Goal: Task Accomplishment & Management: Manage account settings

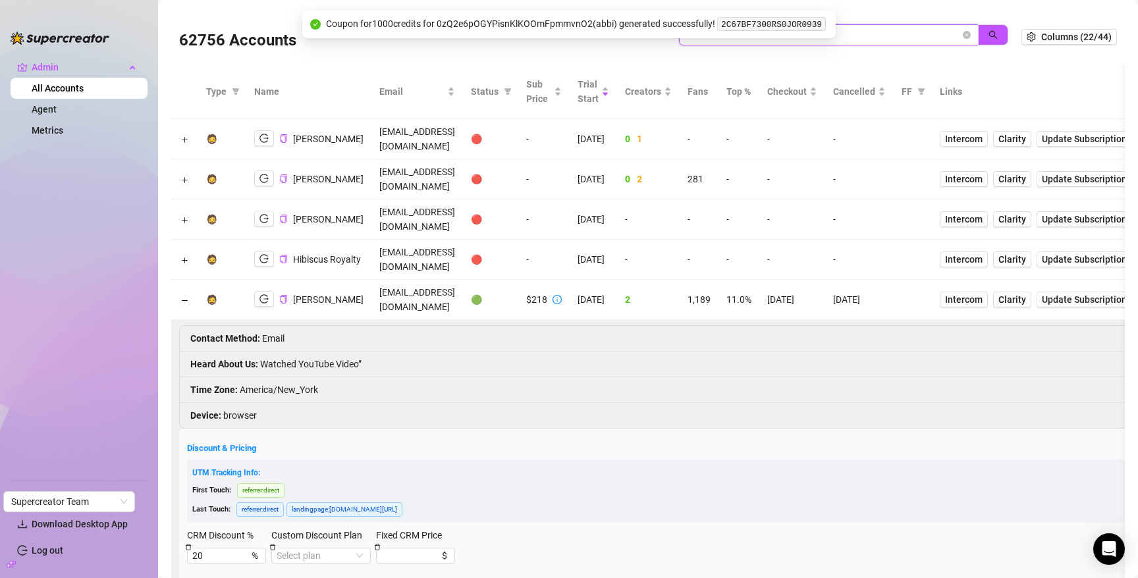
click at [881, 36] on input "biscu" at bounding box center [823, 35] width 273 height 14
type input "[PERSON_NAME]"
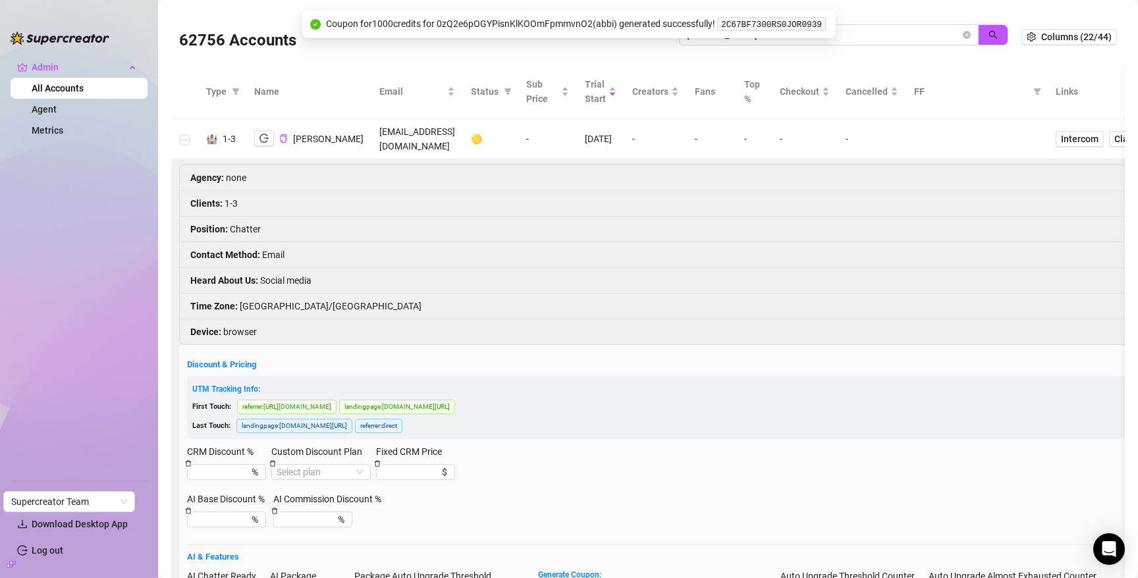
click at [185, 134] on button "Collapse row" at bounding box center [185, 139] width 11 height 11
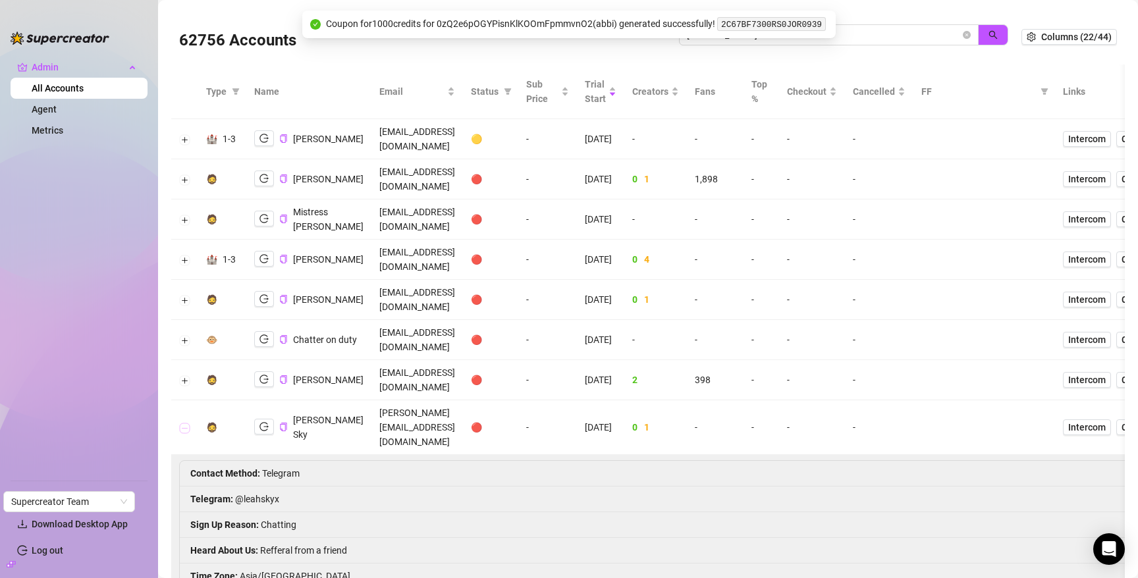
click at [188, 423] on button "Collapse row" at bounding box center [185, 428] width 11 height 11
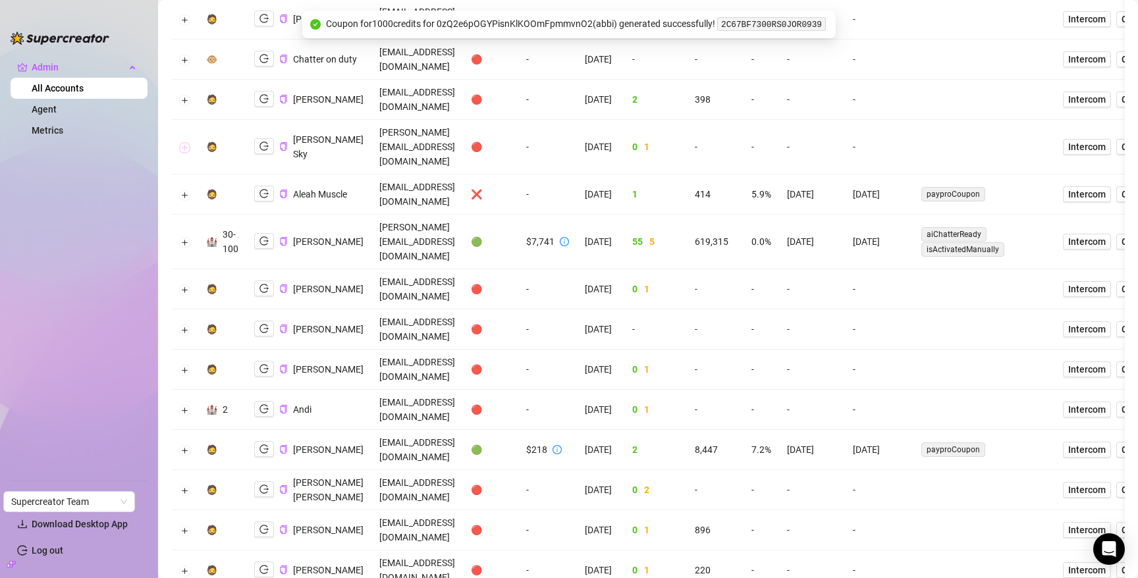
scroll to position [296, 0]
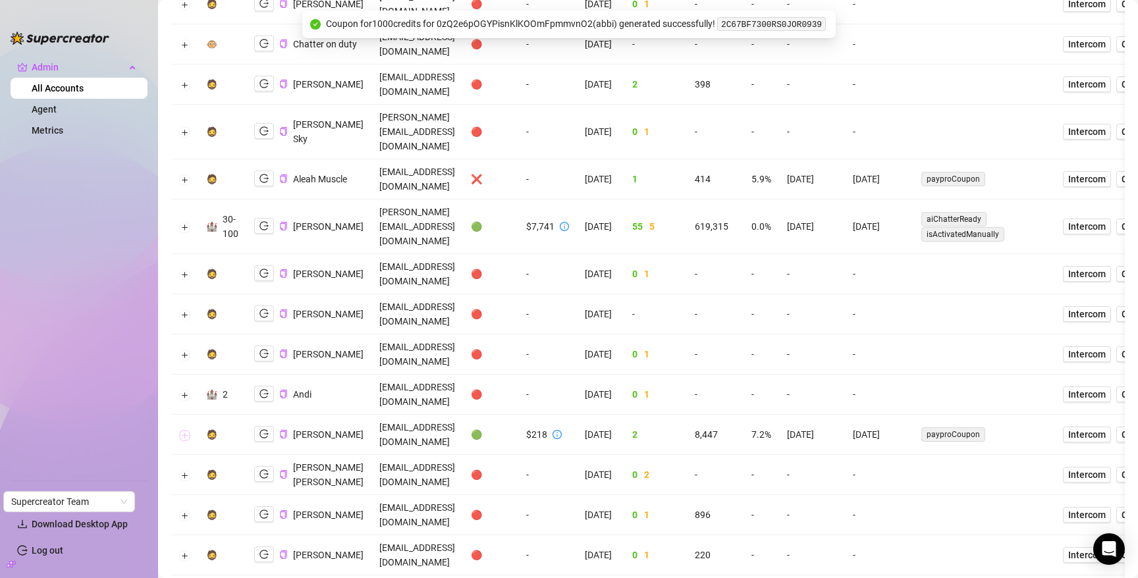
drag, startPoint x: 182, startPoint y: 255, endPoint x: 192, endPoint y: 252, distance: 10.2
click at [182, 430] on button "Expand row" at bounding box center [185, 435] width 11 height 11
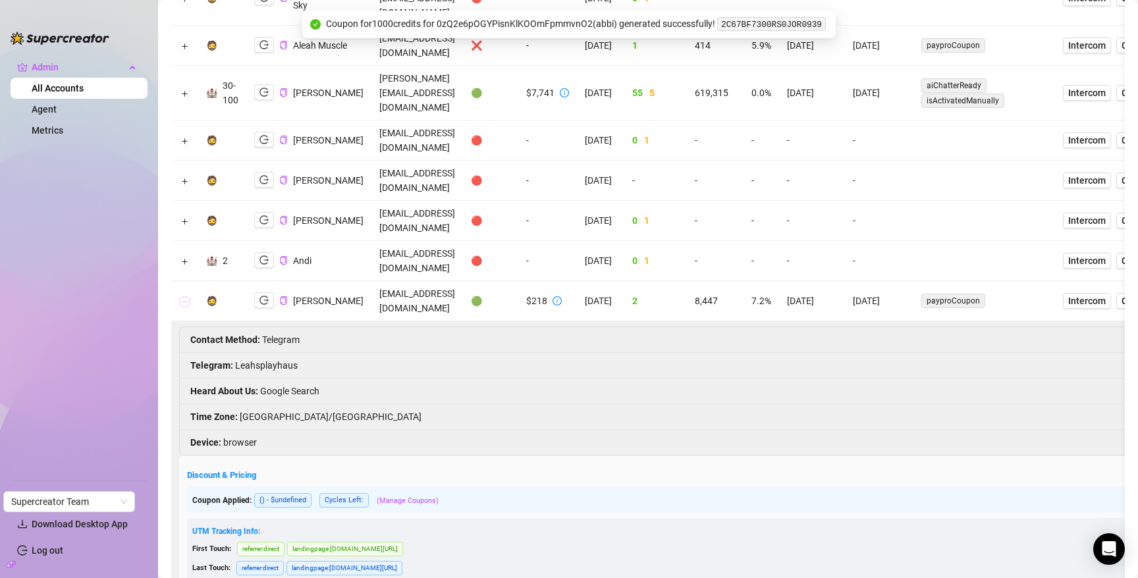
scroll to position [624, 0]
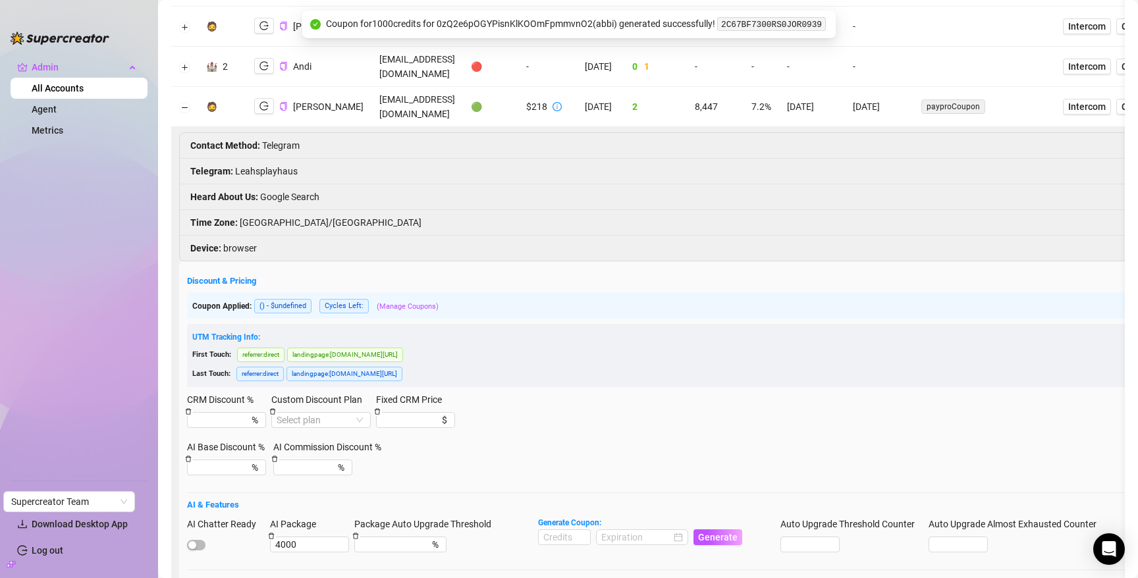
click at [204, 537] on div at bounding box center [226, 544] width 78 height 14
click at [201, 540] on span "button" at bounding box center [196, 545] width 18 height 11
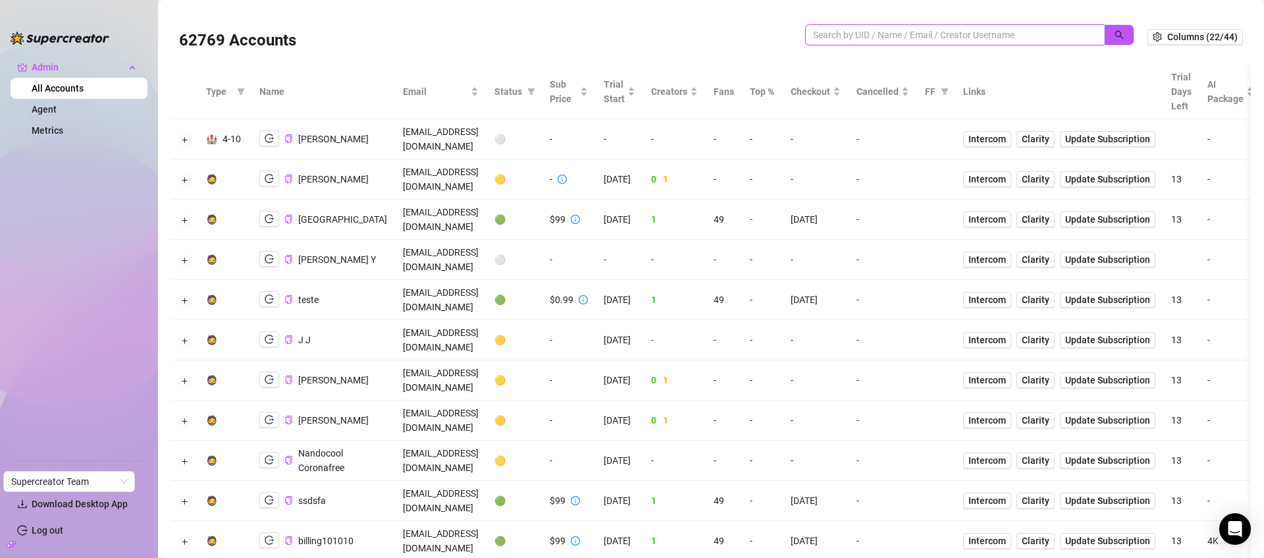
click at [898, 40] on input "search" at bounding box center [949, 35] width 273 height 14
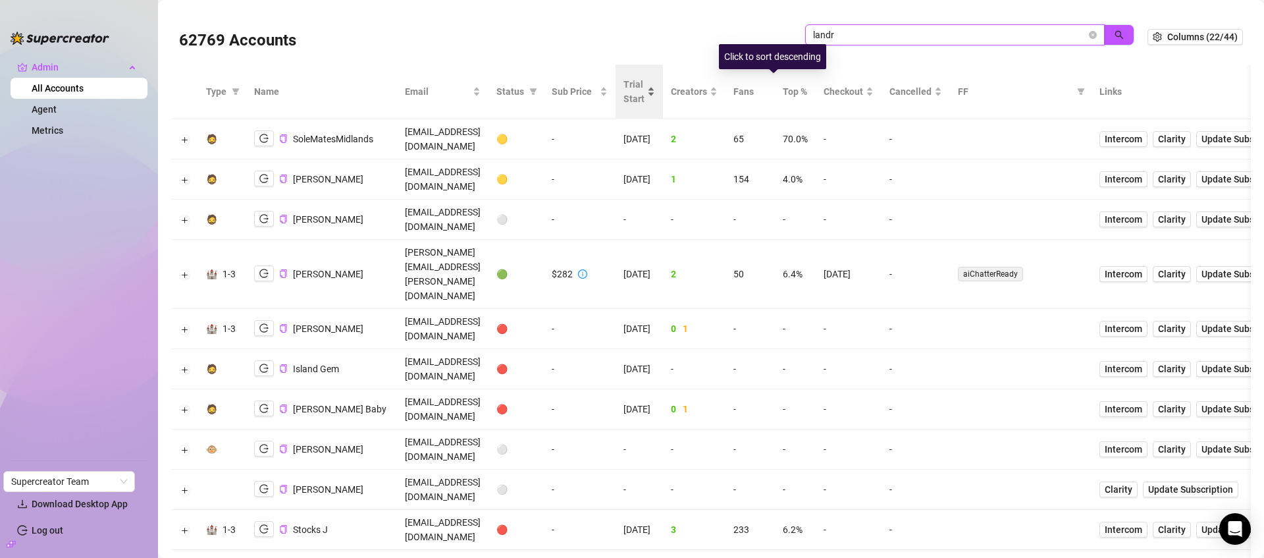
type input "landr"
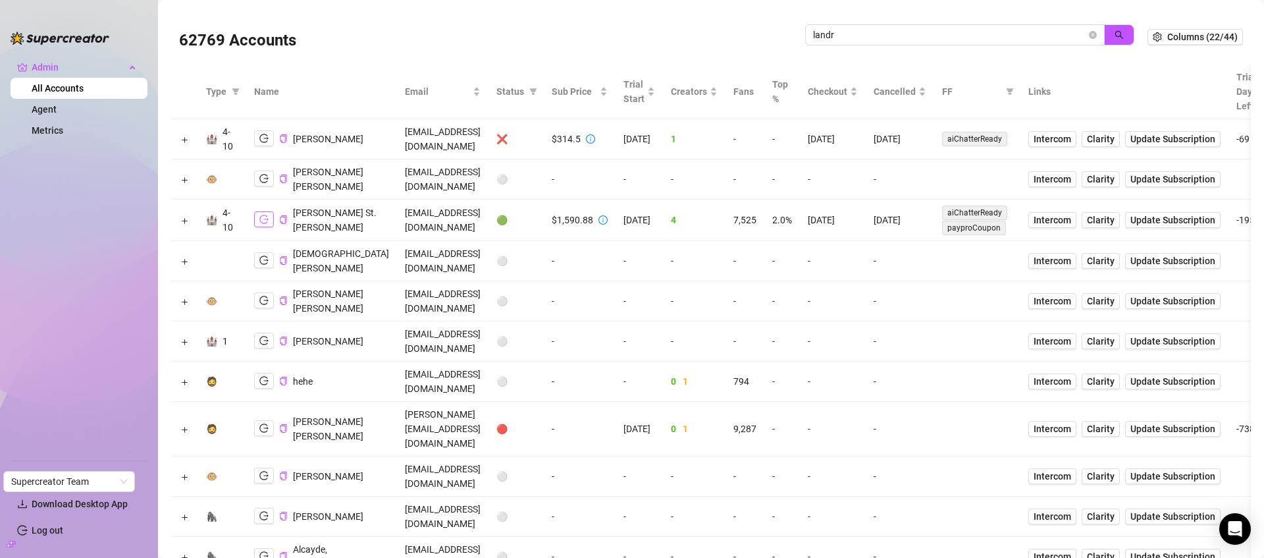
click at [263, 224] on icon "logout" at bounding box center [263, 219] width 9 height 9
click at [266, 224] on icon "logout" at bounding box center [263, 219] width 9 height 9
click at [187, 226] on button "Expand row" at bounding box center [185, 220] width 11 height 11
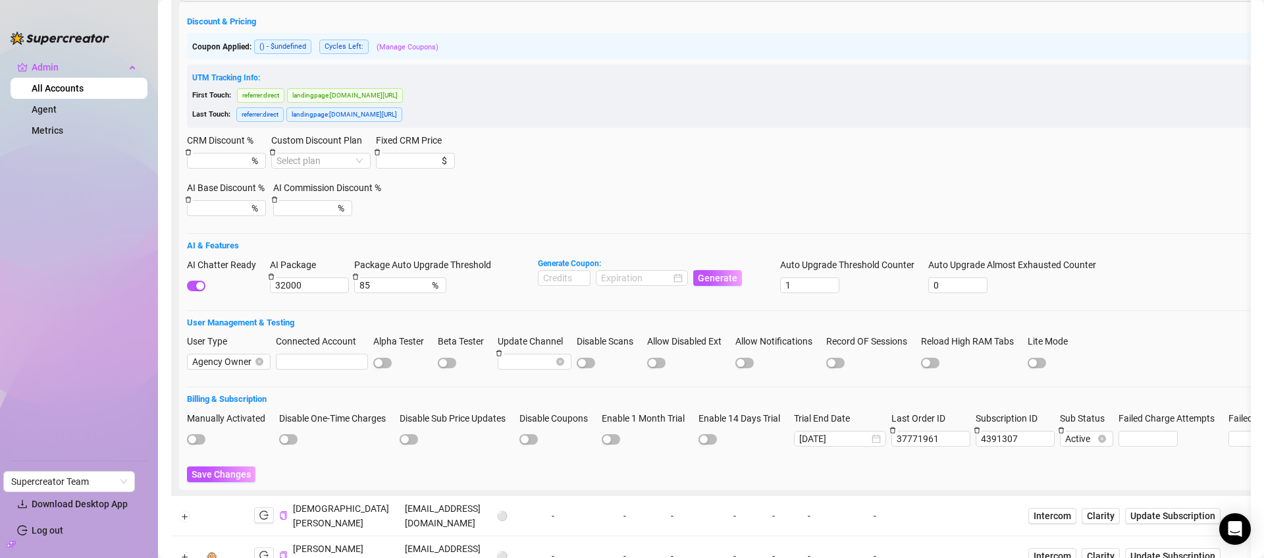
scroll to position [502, 0]
click at [223, 167] on input "CRM Discount %" at bounding box center [213, 160] width 42 height 14
type input "20"
click at [223, 479] on span "Save Changes" at bounding box center [221, 473] width 59 height 11
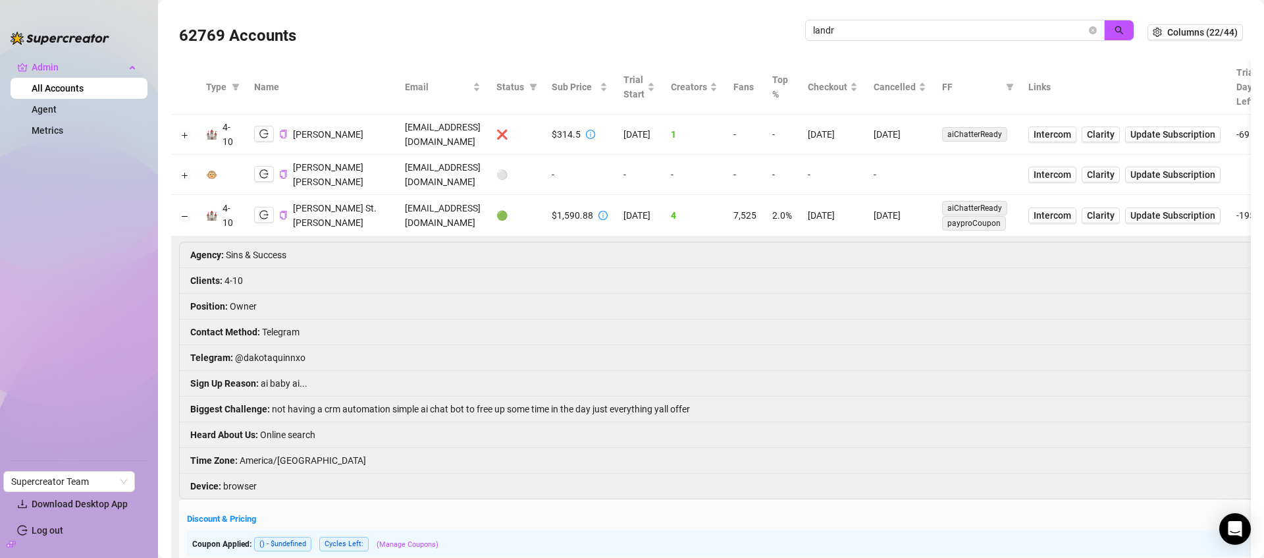
scroll to position [0, 0]
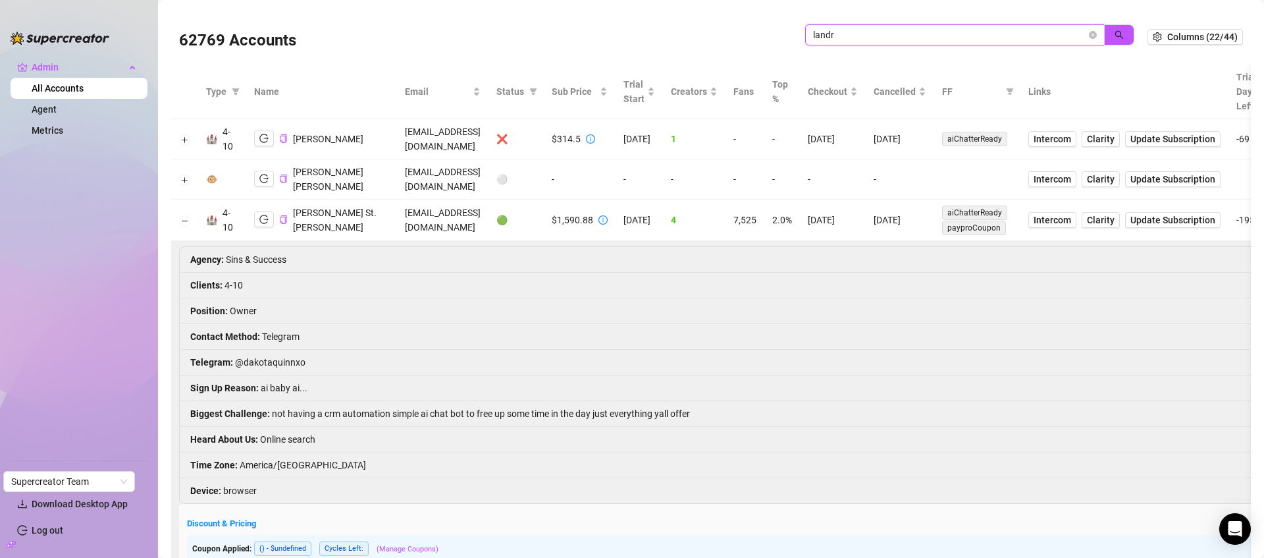
click at [867, 33] on input "landr" at bounding box center [949, 35] width 273 height 14
click at [869, 32] on input "landr" at bounding box center [949, 35] width 273 height 14
type input "srs"
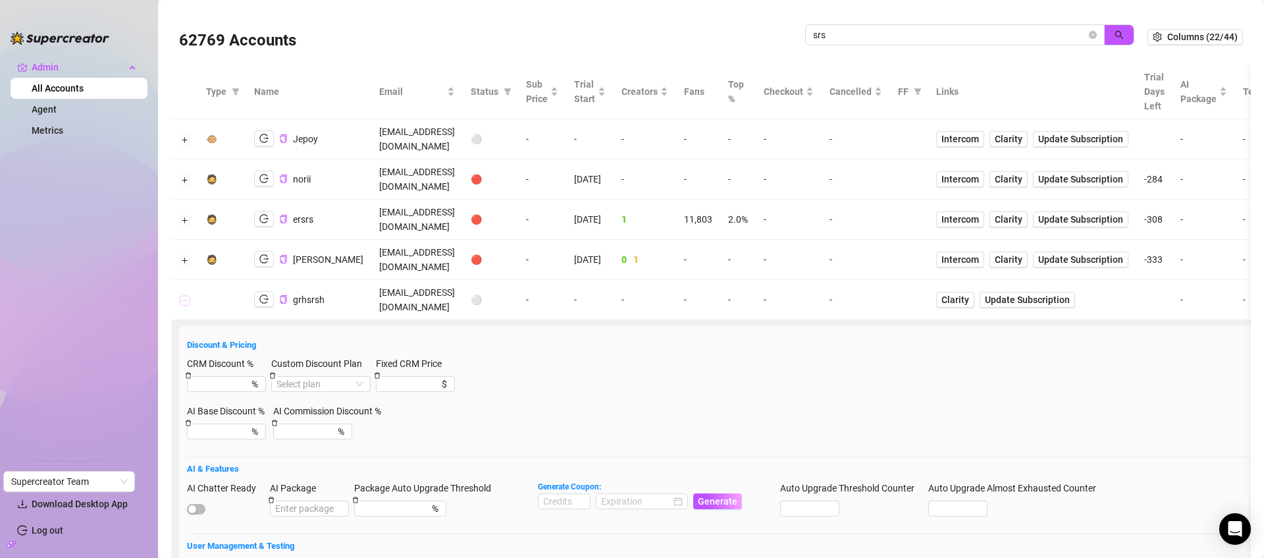
click at [184, 295] on button "Collapse row" at bounding box center [185, 300] width 11 height 11
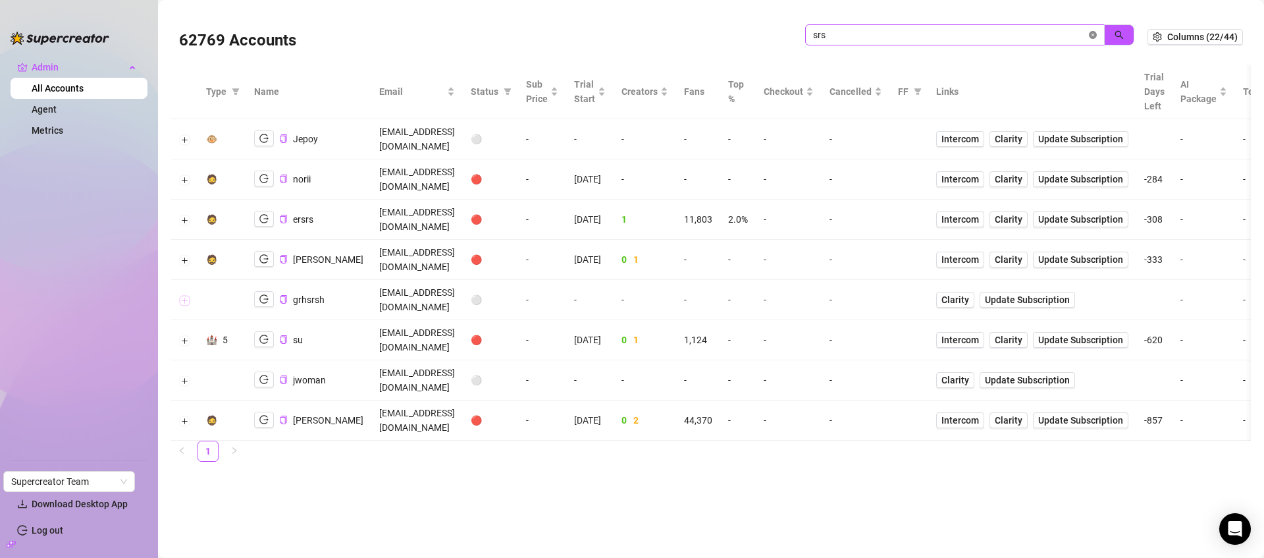
click at [1095, 31] on icon "close-circle" at bounding box center [1093, 35] width 8 height 8
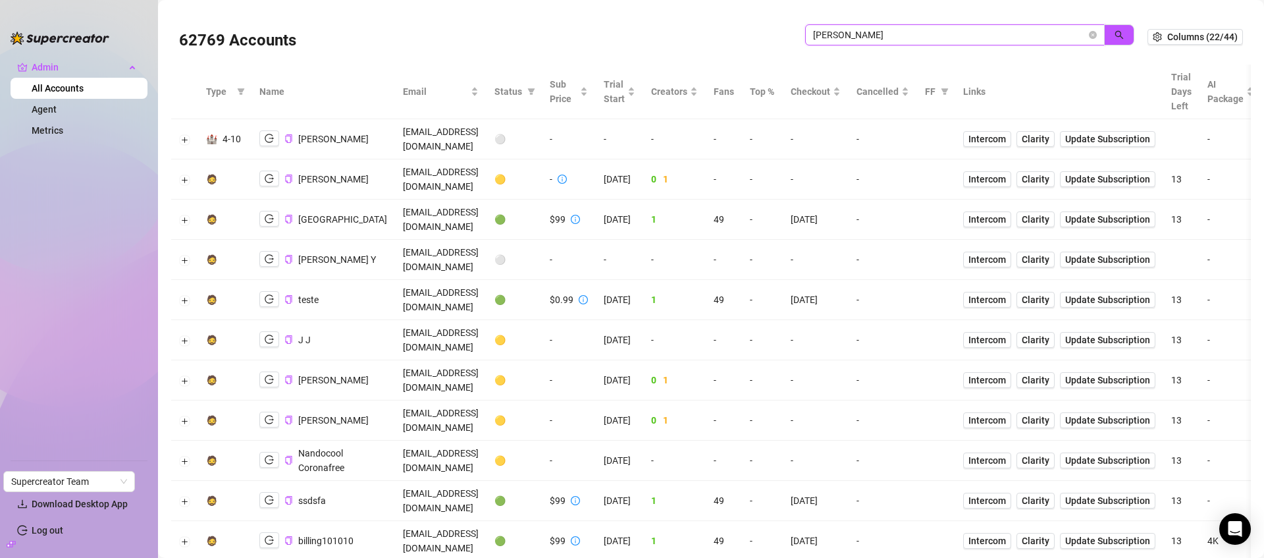
type input "jackson"
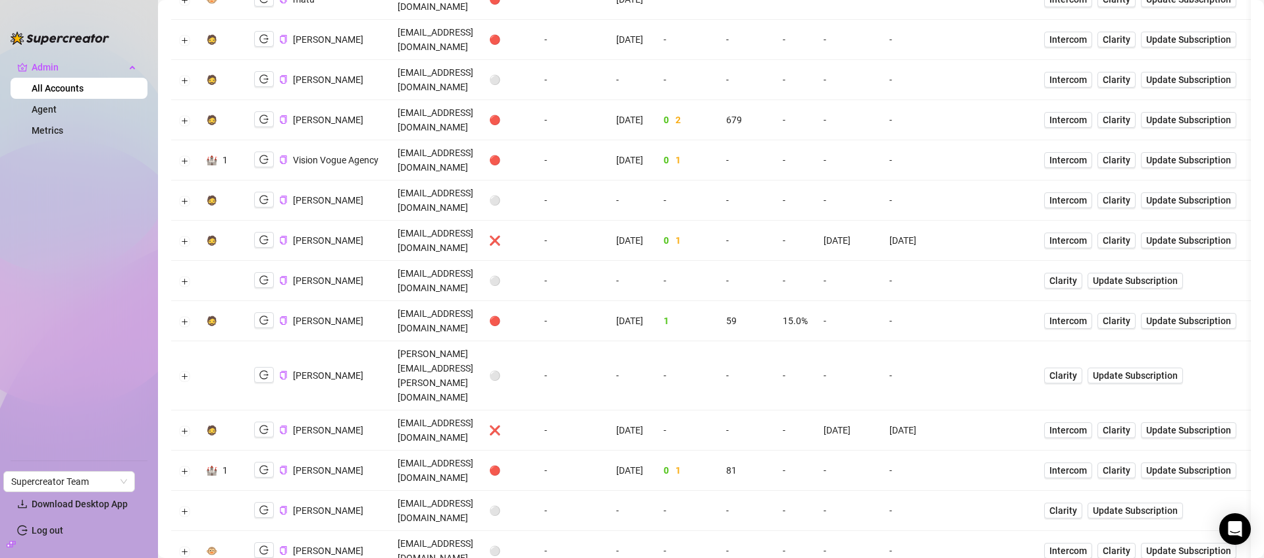
scroll to position [1264, 0]
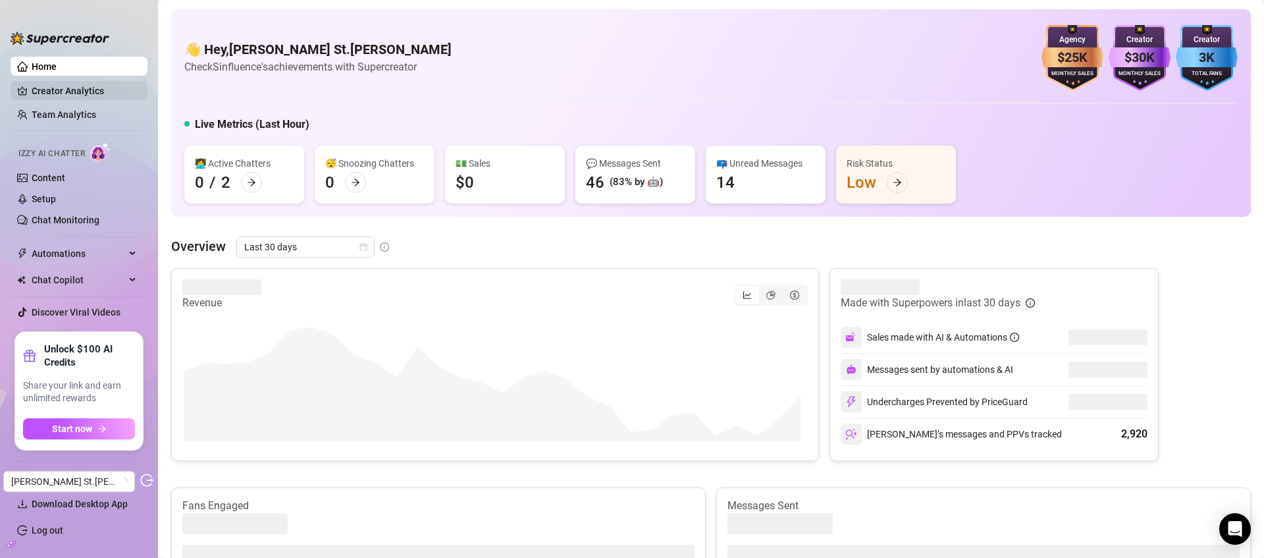
click at [58, 81] on link "Creator Analytics" at bounding box center [84, 90] width 105 height 21
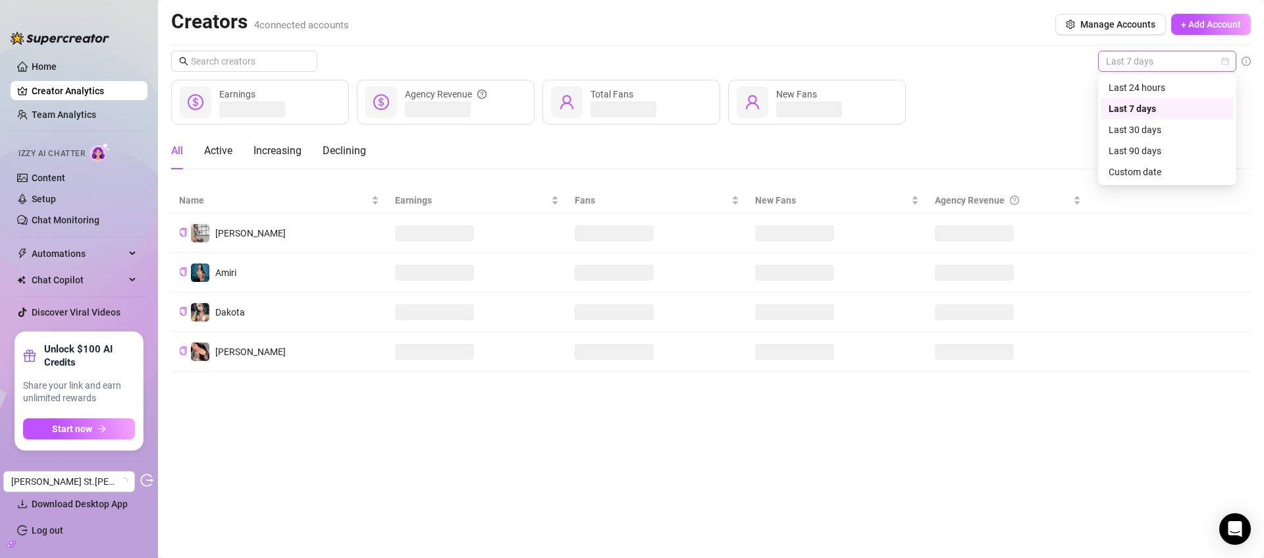
click at [1186, 65] on span "Last 7 days" at bounding box center [1167, 61] width 122 height 20
click at [1157, 126] on div "Last 30 days" at bounding box center [1167, 129] width 117 height 14
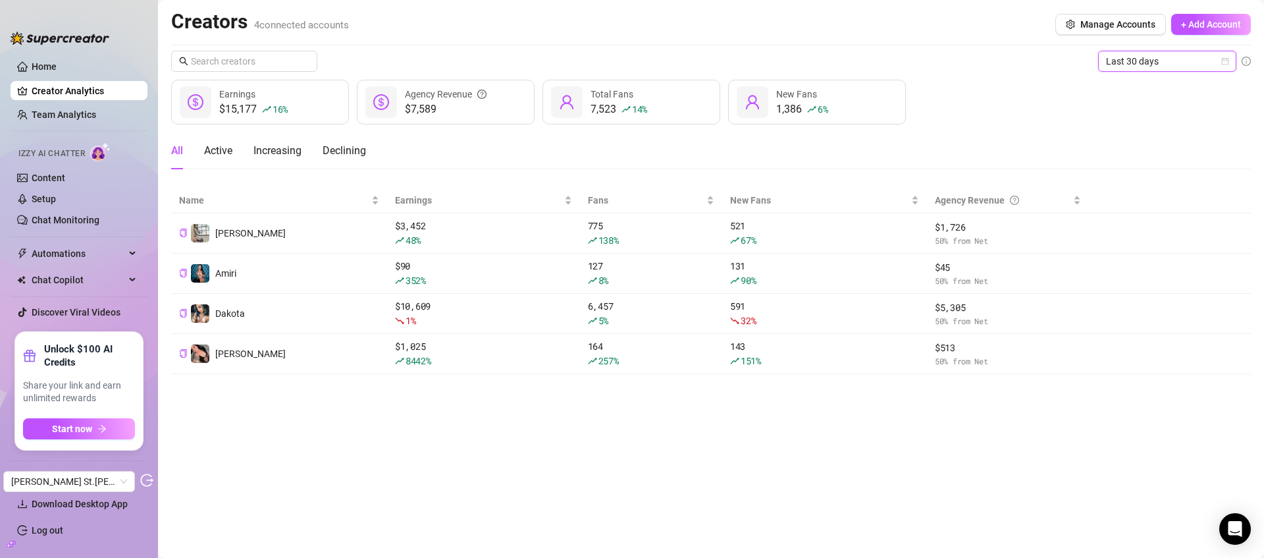
click at [11, 540] on icon "build" at bounding box center [11, 543] width 9 height 9
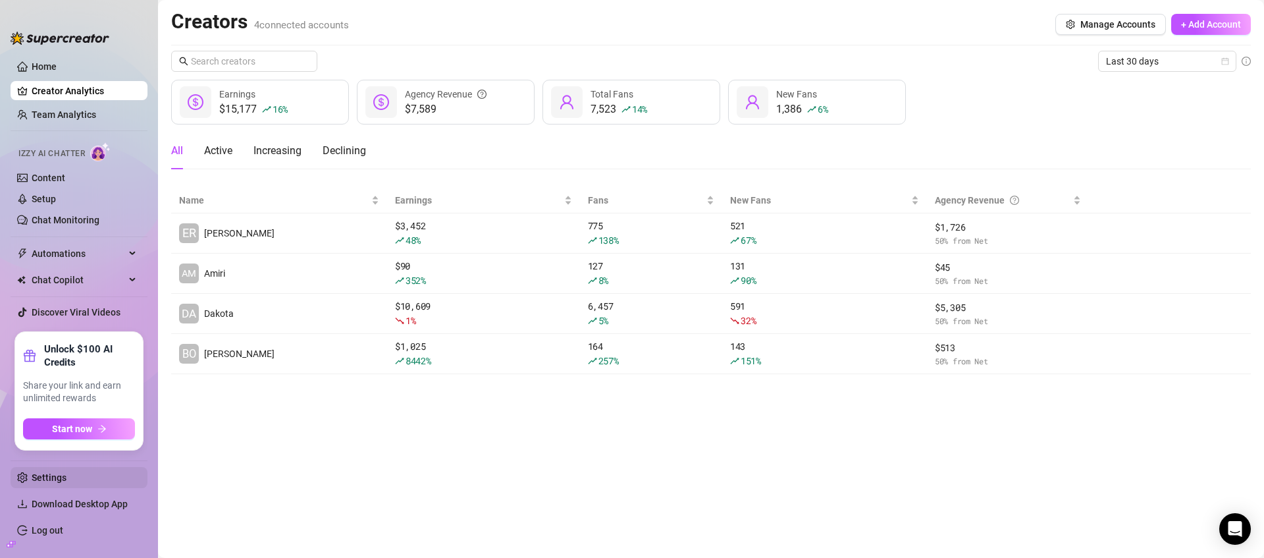
click at [36, 478] on link "Settings" at bounding box center [49, 477] width 35 height 11
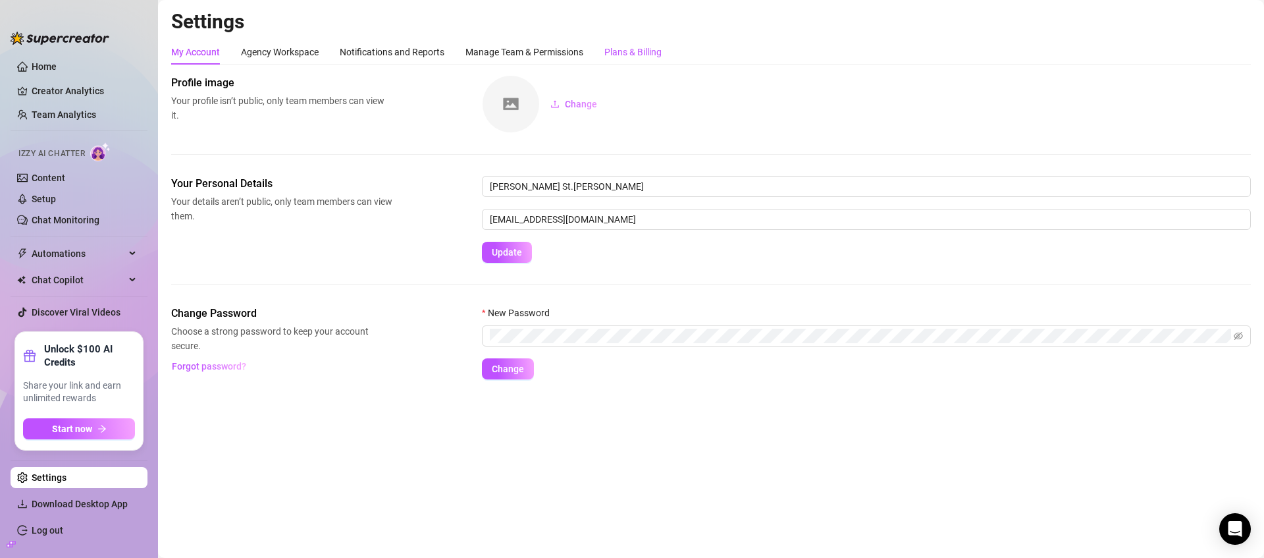
click at [635, 49] on div "Plans & Billing" at bounding box center [632, 52] width 57 height 14
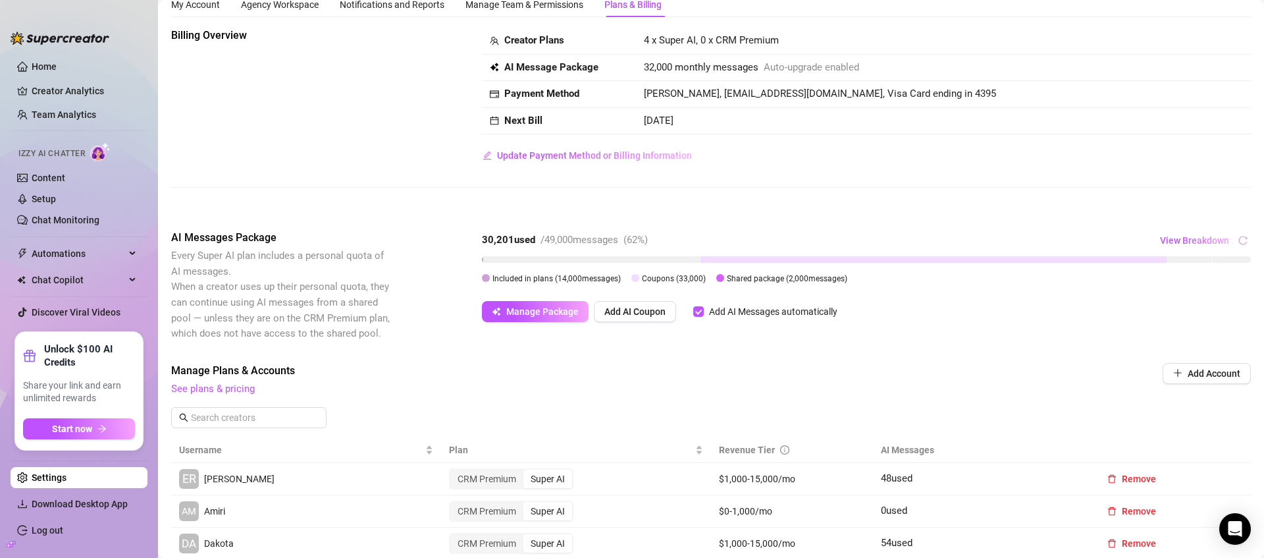
scroll to position [33, 0]
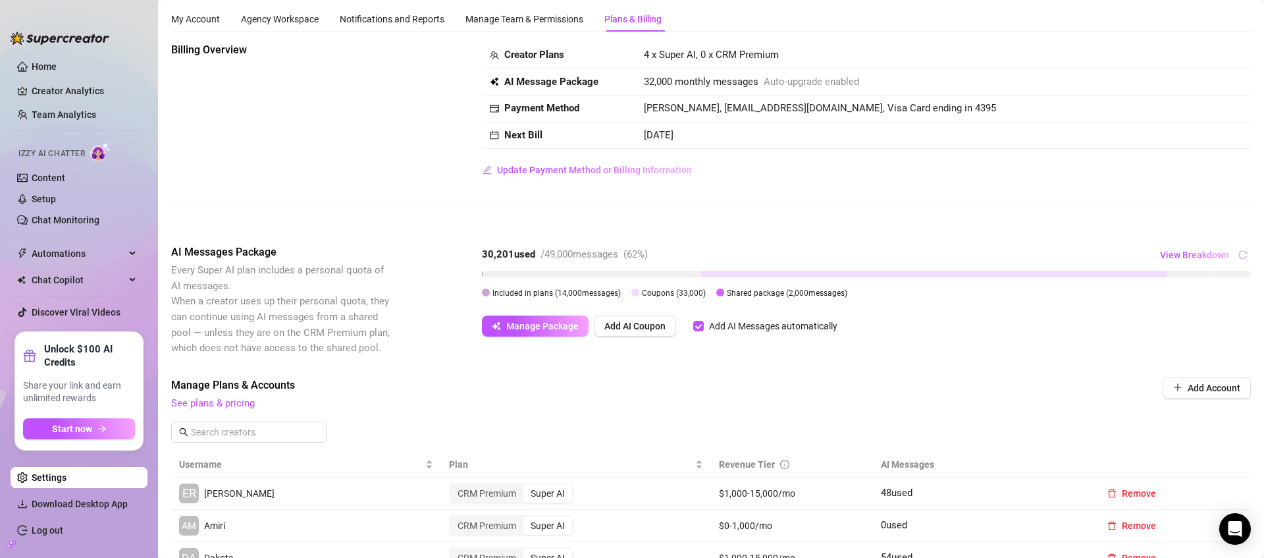
click at [650, 132] on span "Sep 15th, 2025" at bounding box center [659, 135] width 30 height 12
copy div "Sep 15th, 2025 Update Payment Method or Billing Information"
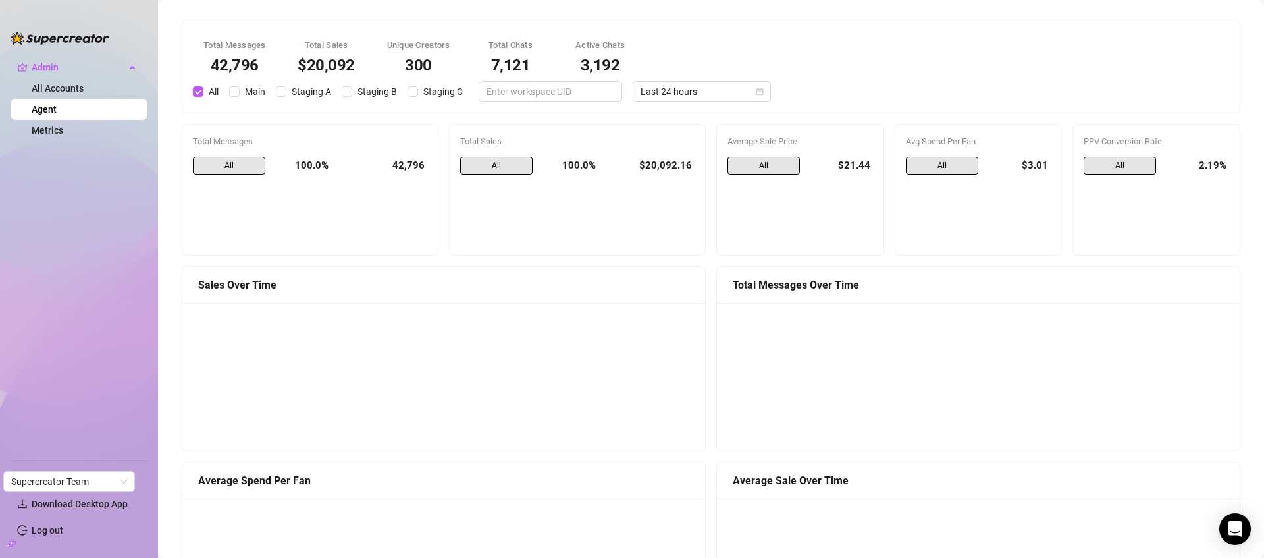
scroll to position [1079, 0]
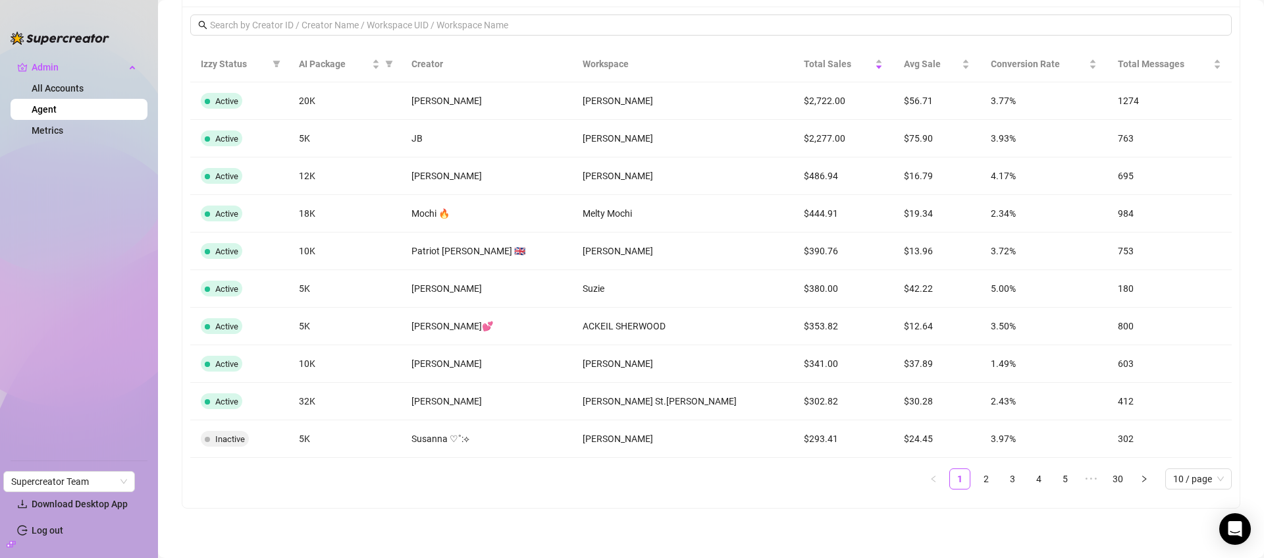
scroll to position [1079, 0]
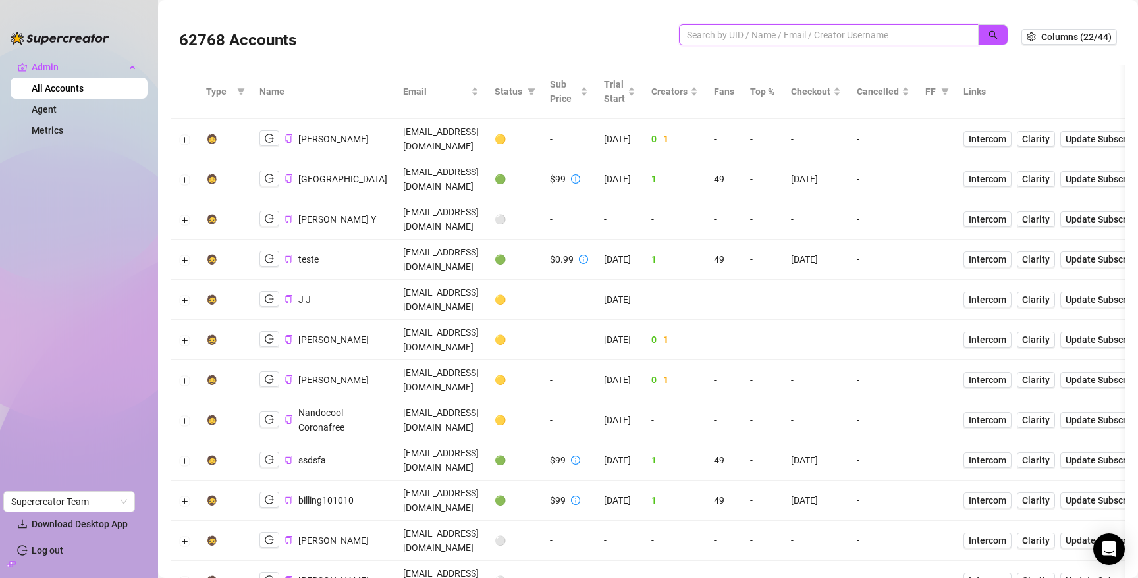
click at [747, 29] on input "search" at bounding box center [823, 35] width 273 height 14
click at [738, 34] on input "search" at bounding box center [823, 35] width 273 height 14
click at [732, 36] on input "search" at bounding box center [823, 35] width 273 height 14
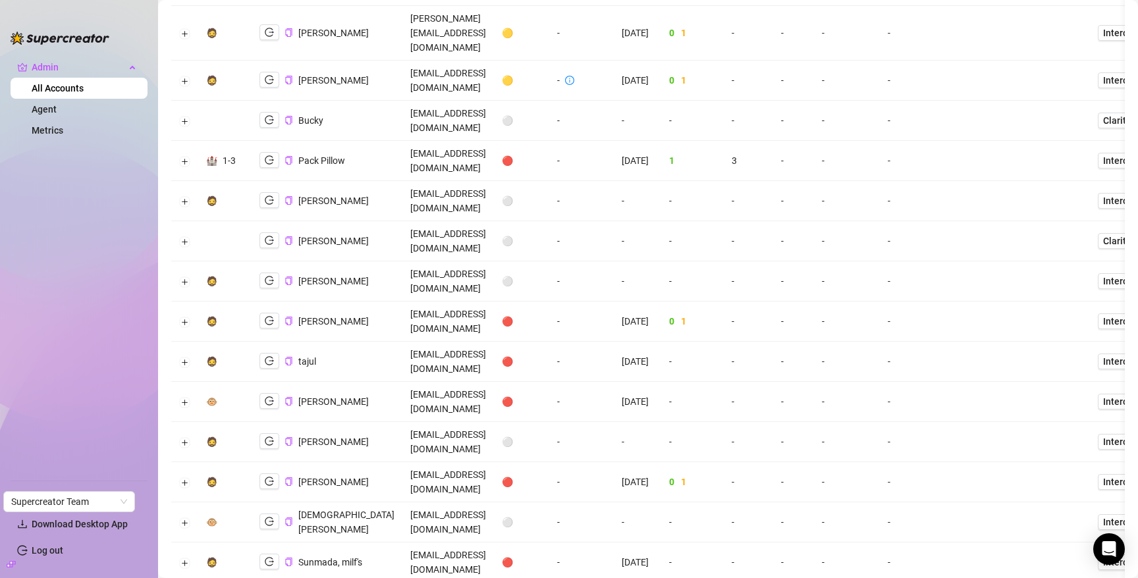
scroll to position [462, 0]
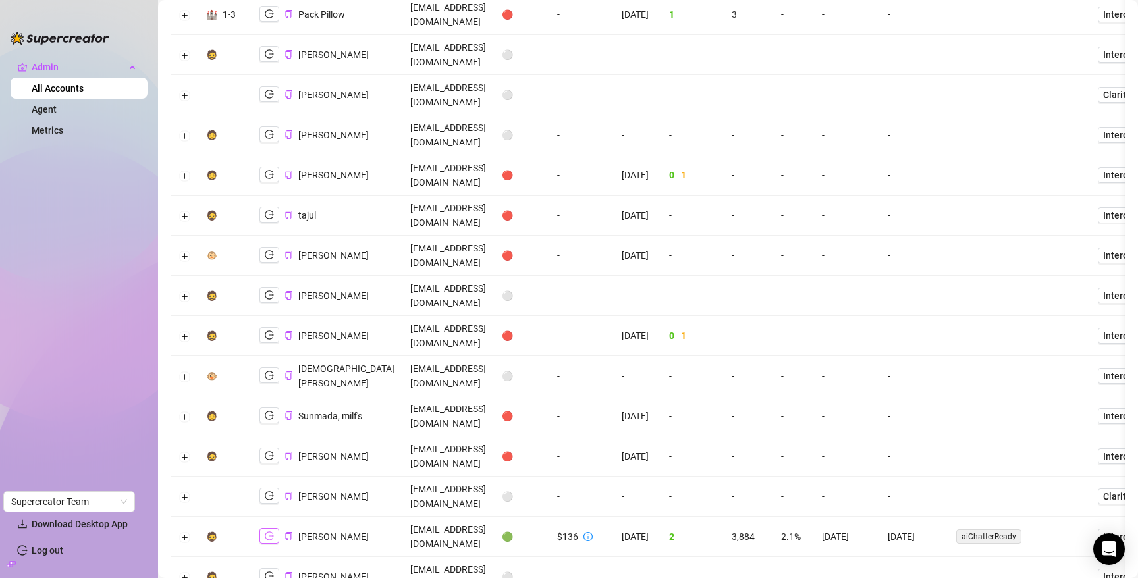
click at [265, 531] on icon "logout" at bounding box center [269, 535] width 9 height 9
click at [285, 532] on icon "copy" at bounding box center [288, 536] width 9 height 9
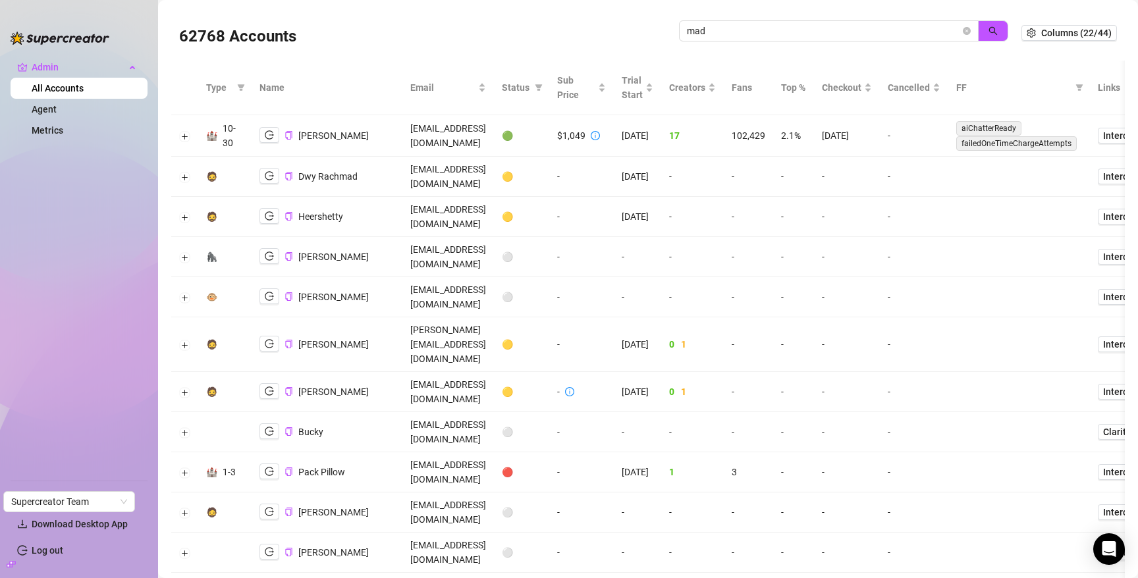
scroll to position [0, 0]
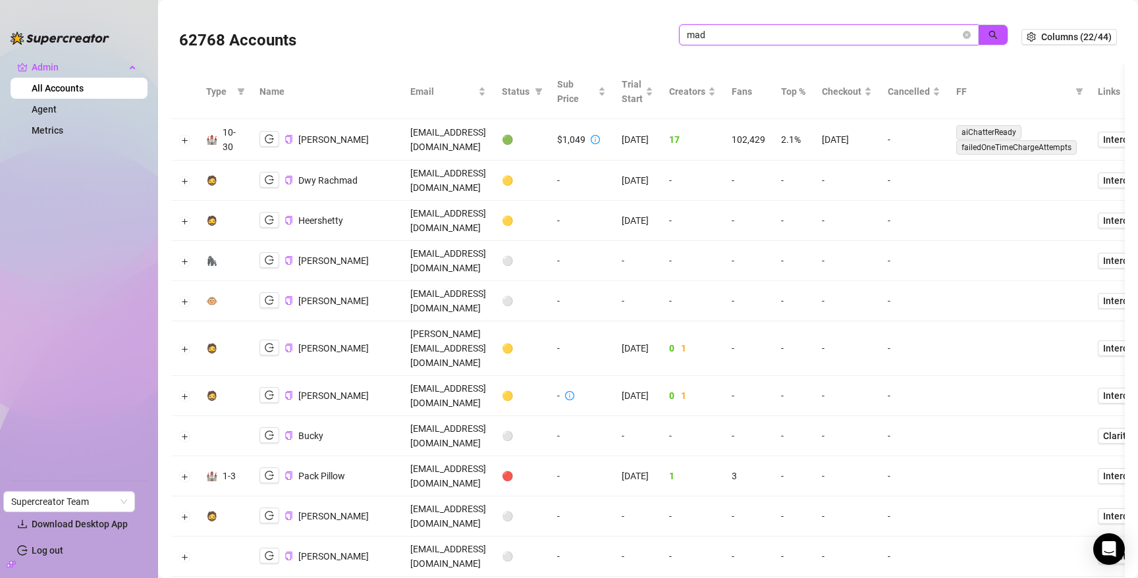
click at [827, 34] on input "mad" at bounding box center [823, 35] width 273 height 14
type input "leah"
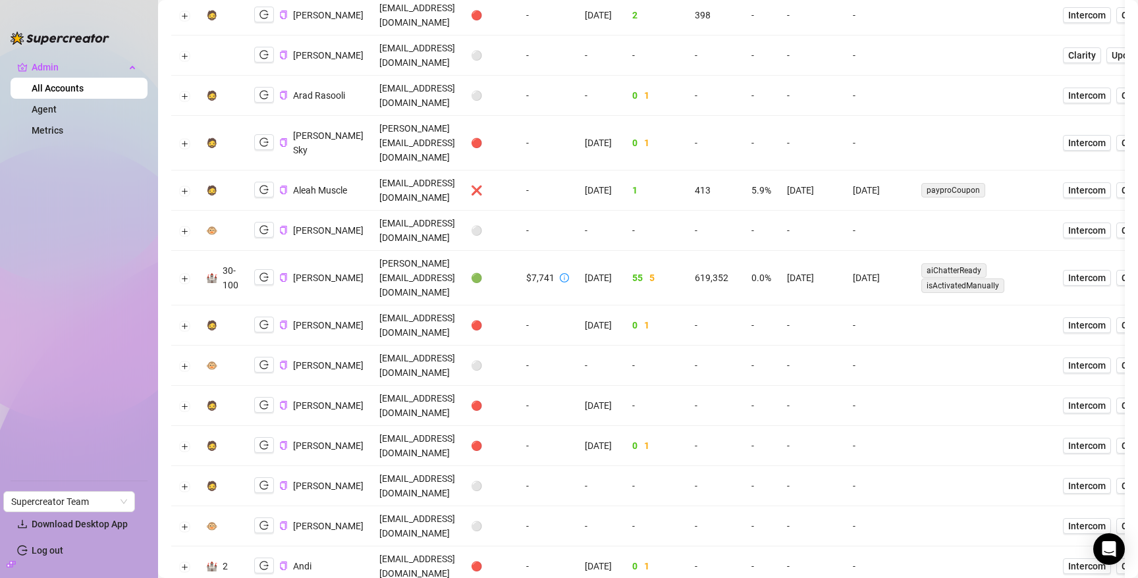
scroll to position [649, 0]
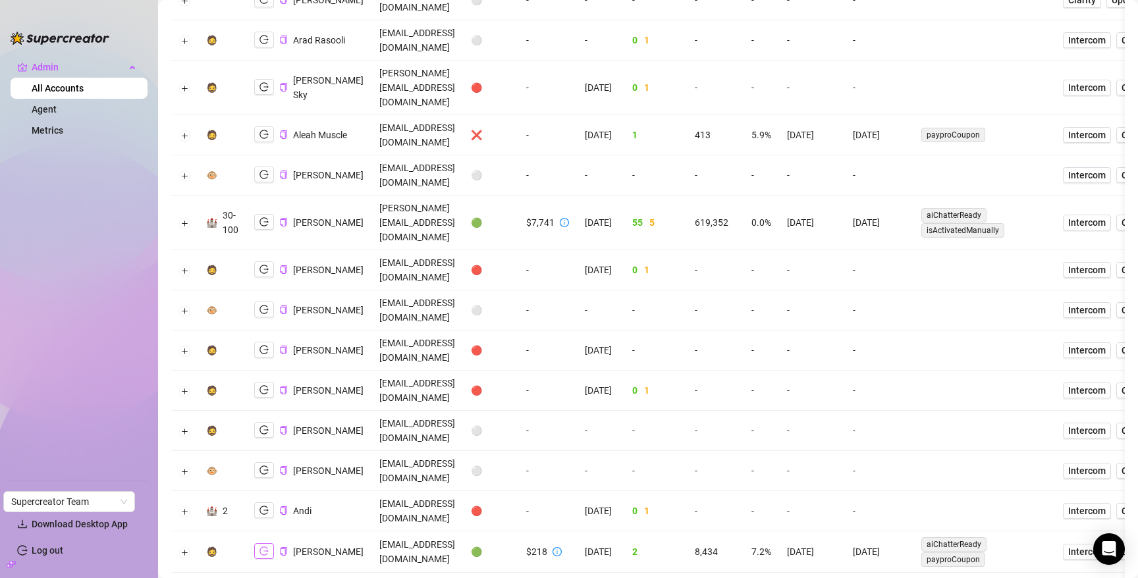
click at [272, 543] on button "button" at bounding box center [264, 551] width 20 height 16
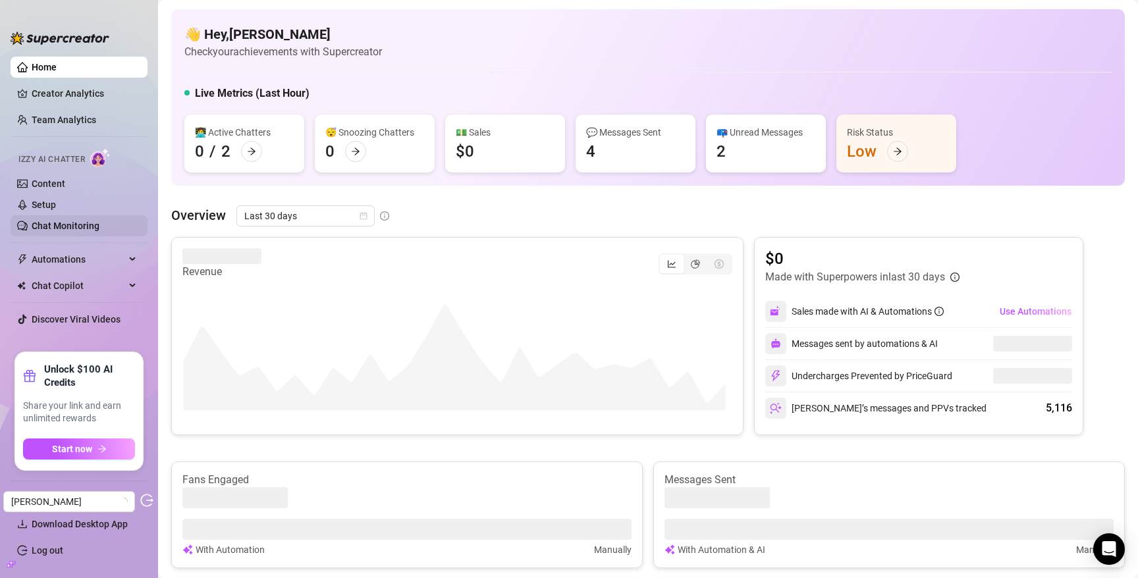
click at [70, 224] on link "Chat Monitoring" at bounding box center [66, 226] width 68 height 11
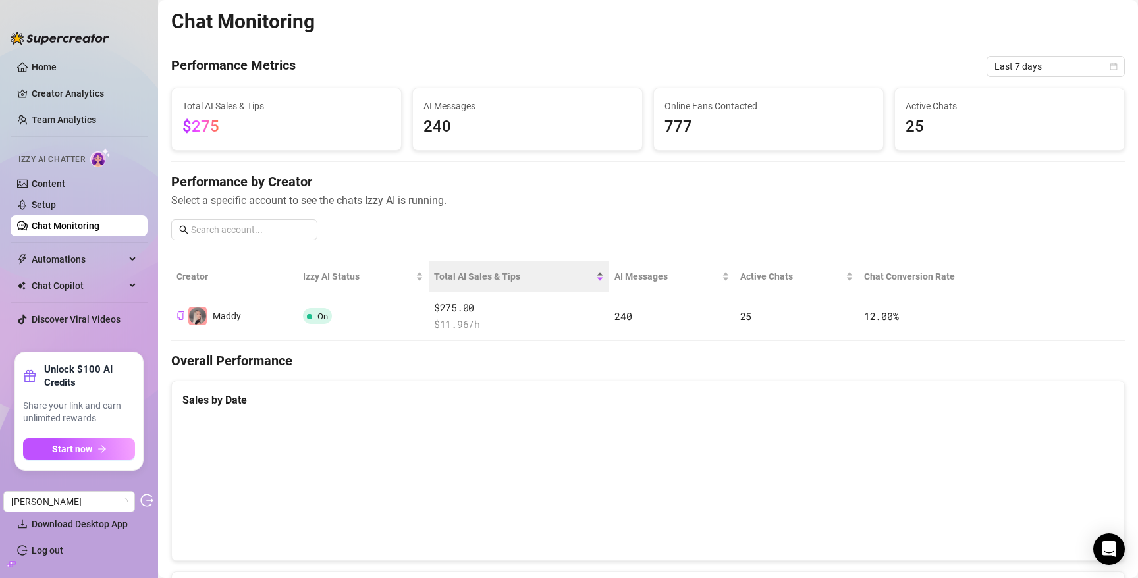
click at [522, 284] on div "Total AI Sales & Tips" at bounding box center [519, 276] width 170 height 14
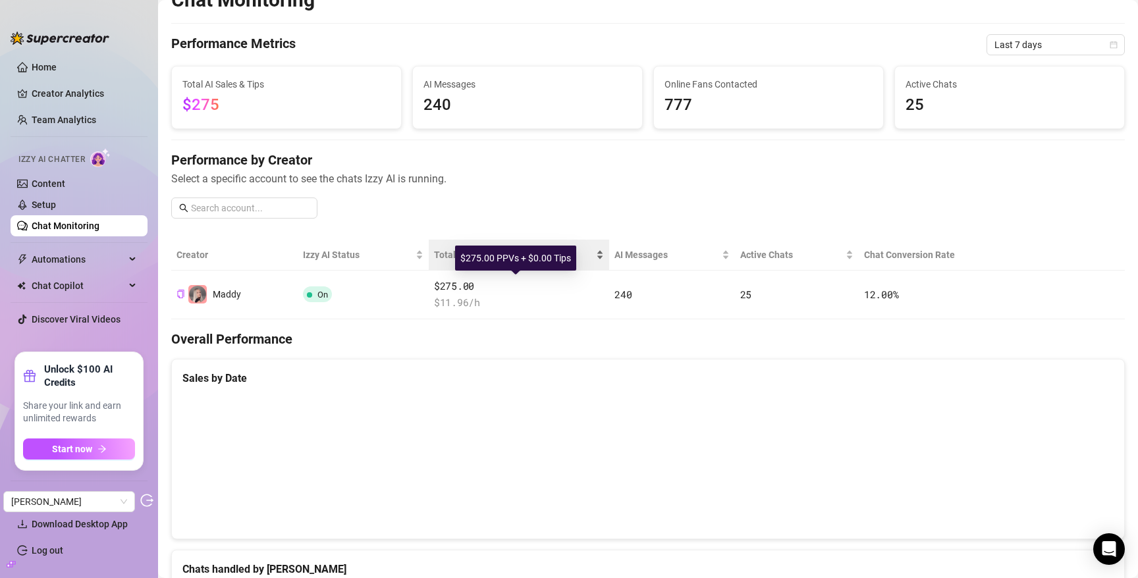
click at [522, 286] on span "$275.00" at bounding box center [519, 287] width 170 height 16
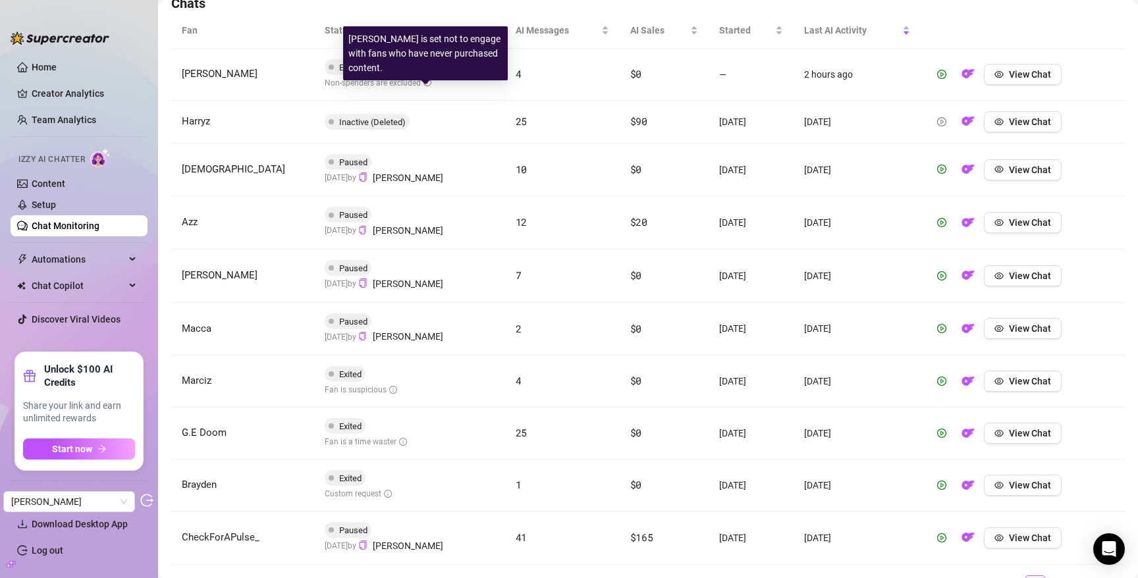
scroll to position [460, 0]
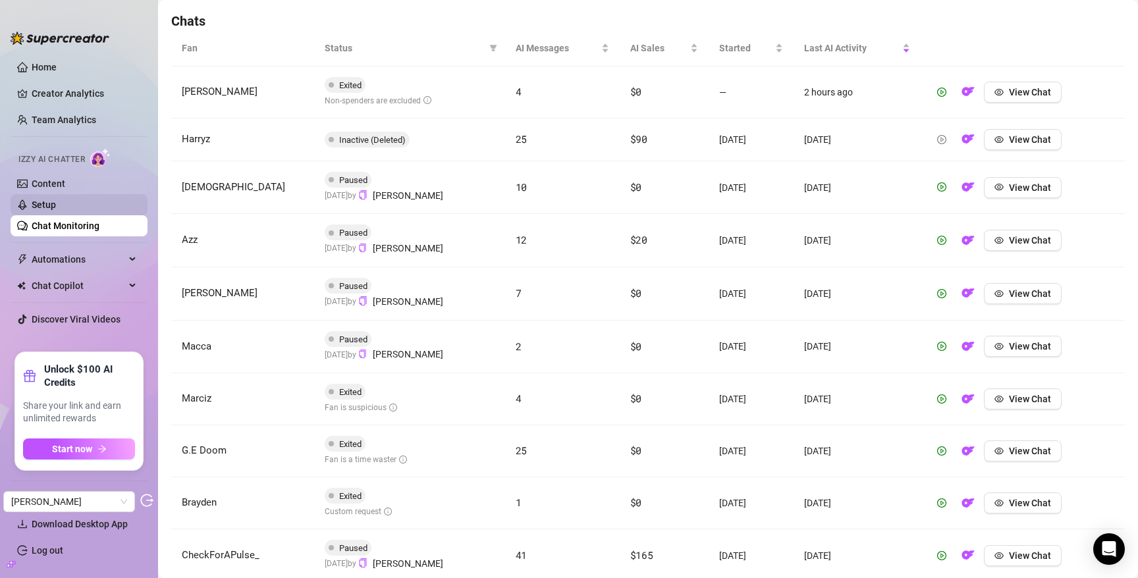
click at [43, 201] on link "Setup" at bounding box center [44, 205] width 24 height 11
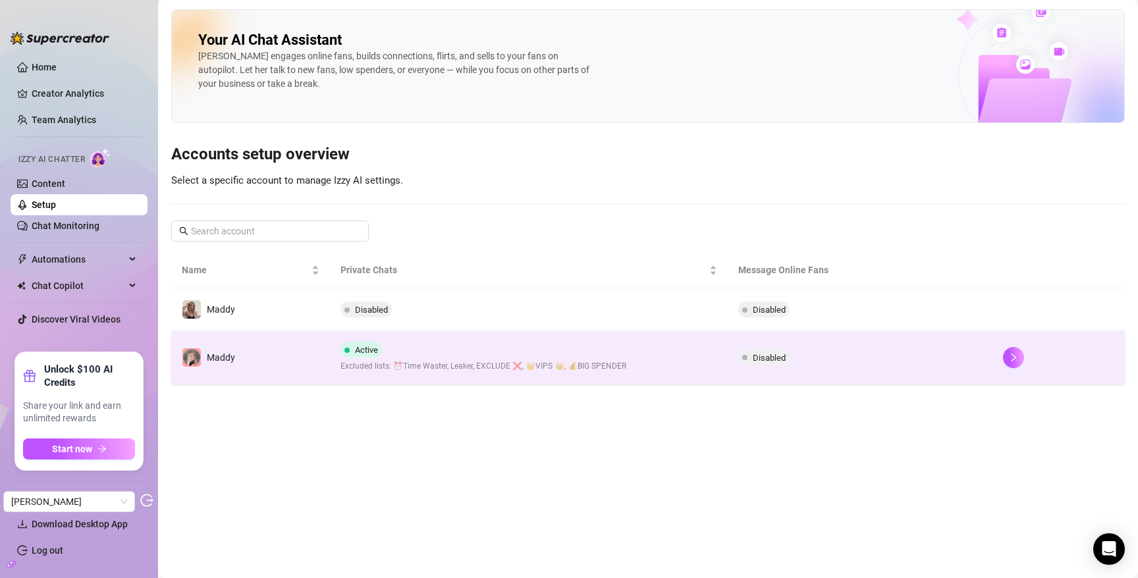
click at [481, 354] on div "Active Excluded lists: ⏰Time Waster, Leaker, EXCLUDE ❌, 👑VIPS 👑, 💰BIG SPENDER" at bounding box center [483, 357] width 286 height 31
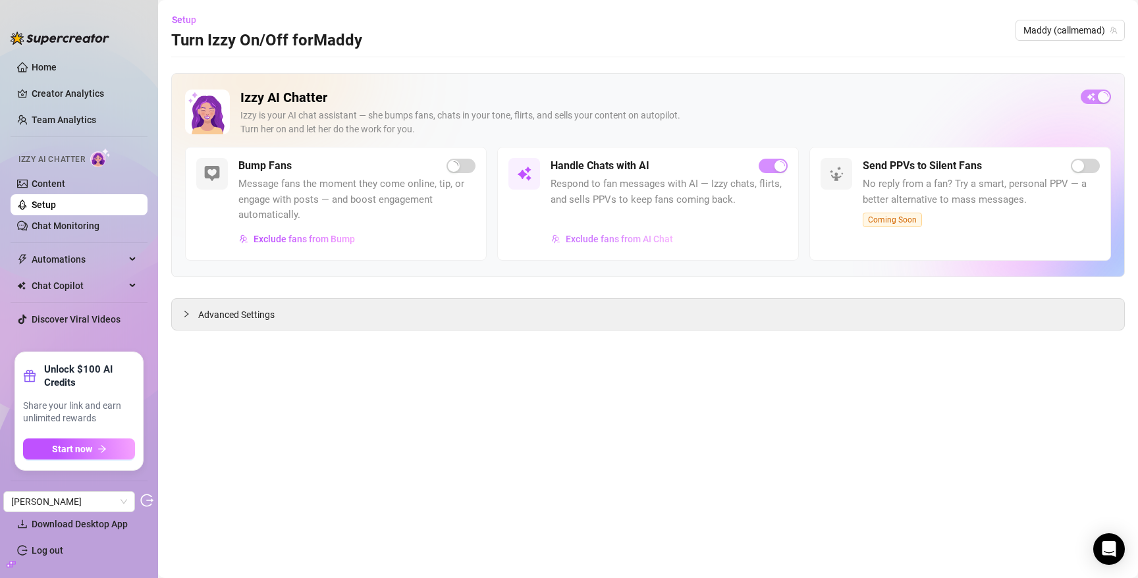
click at [639, 238] on span "Exclude fans from AI Chat" at bounding box center [619, 239] width 107 height 11
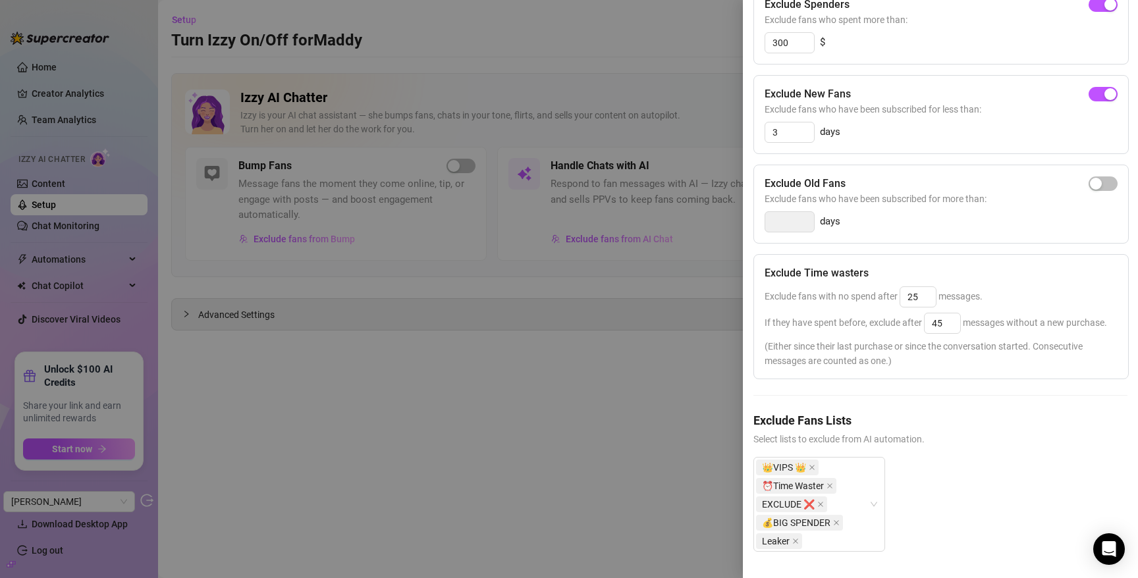
scroll to position [198, 0]
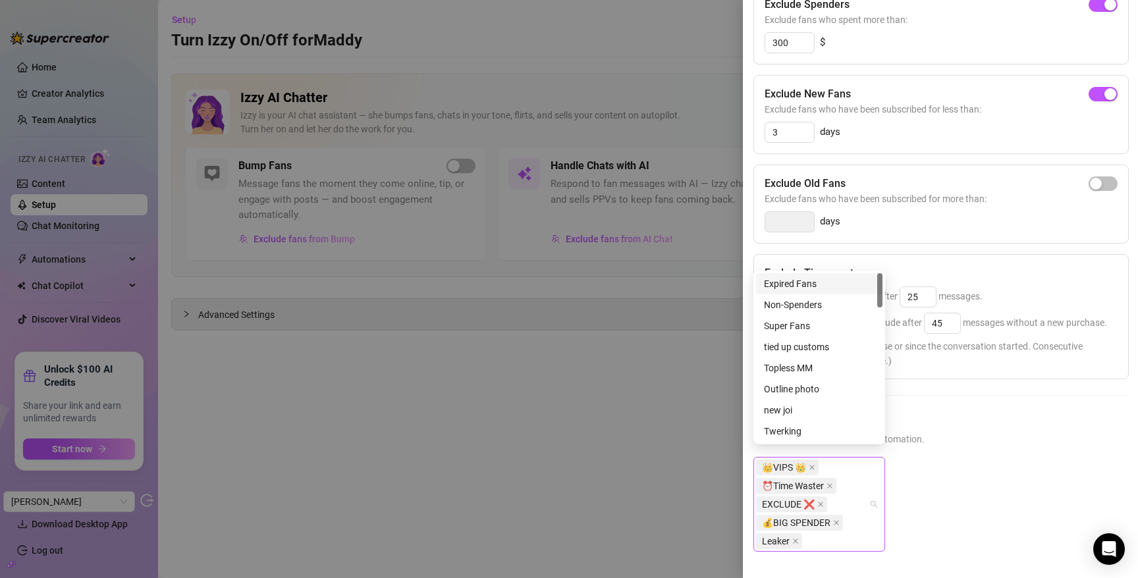
click at [873, 489] on div "👑VIPS 👑 ⏰Time Waster EXCLUDE ❌ 💰BIG SPENDER Leaker" at bounding box center [819, 504] width 132 height 95
click at [990, 478] on div "👑VIPS 👑 ⏰Time Waster EXCLUDE ❌ 💰BIG SPENDER Leaker" at bounding box center [940, 515] width 374 height 116
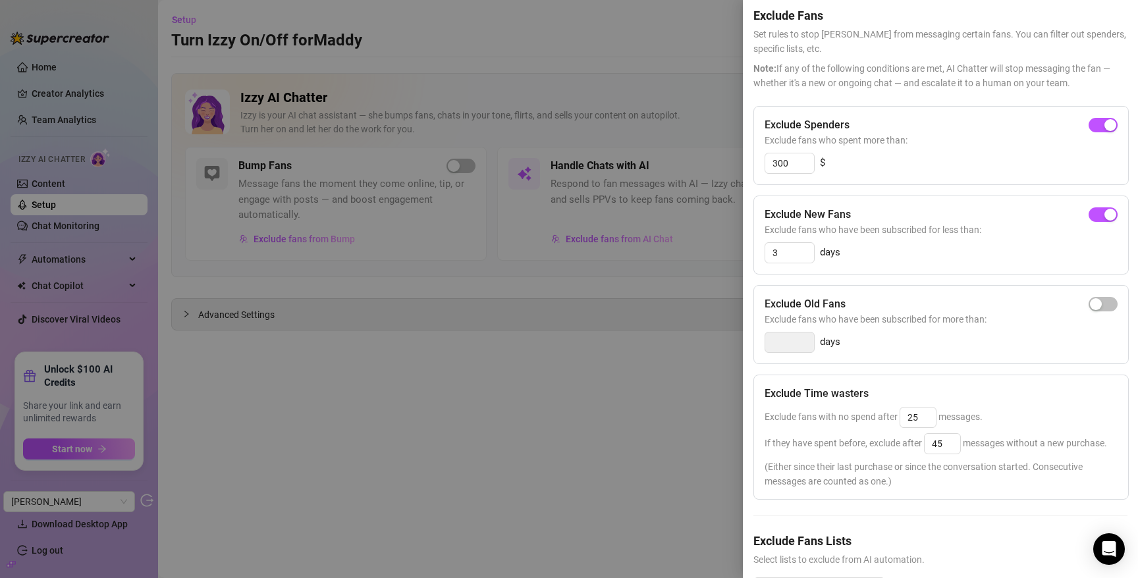
scroll to position [0, 0]
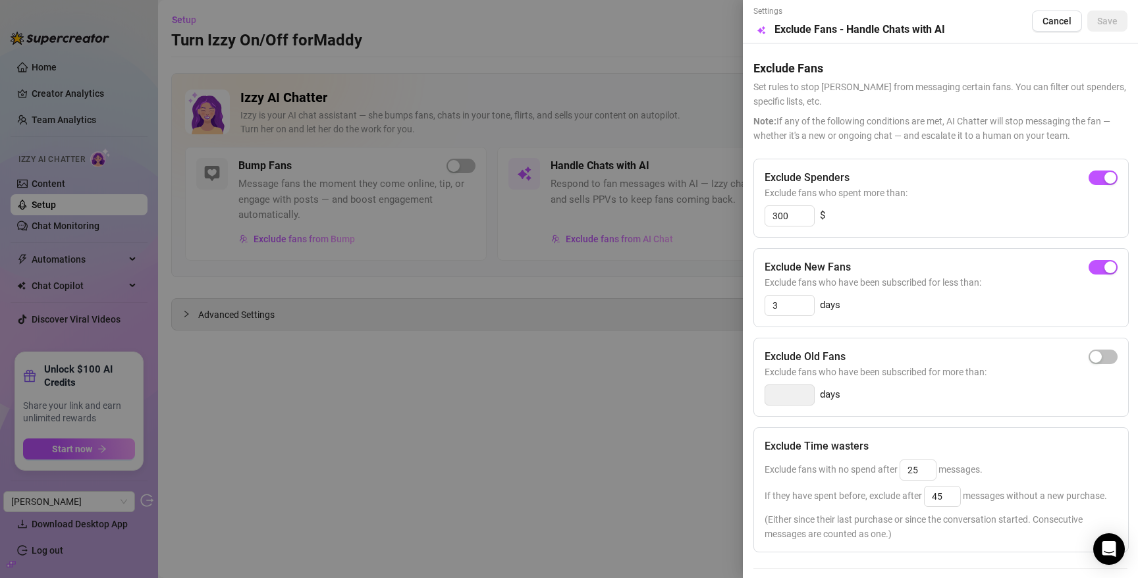
click at [601, 381] on div at bounding box center [569, 289] width 1138 height 578
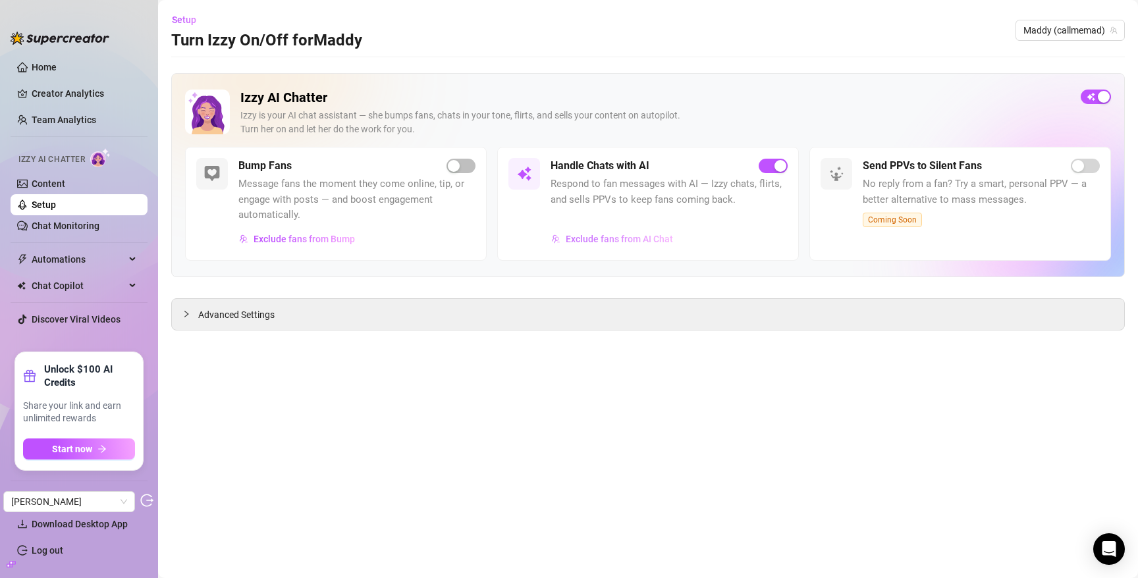
click at [616, 234] on button "Exclude fans from AI Chat" at bounding box center [611, 238] width 123 height 21
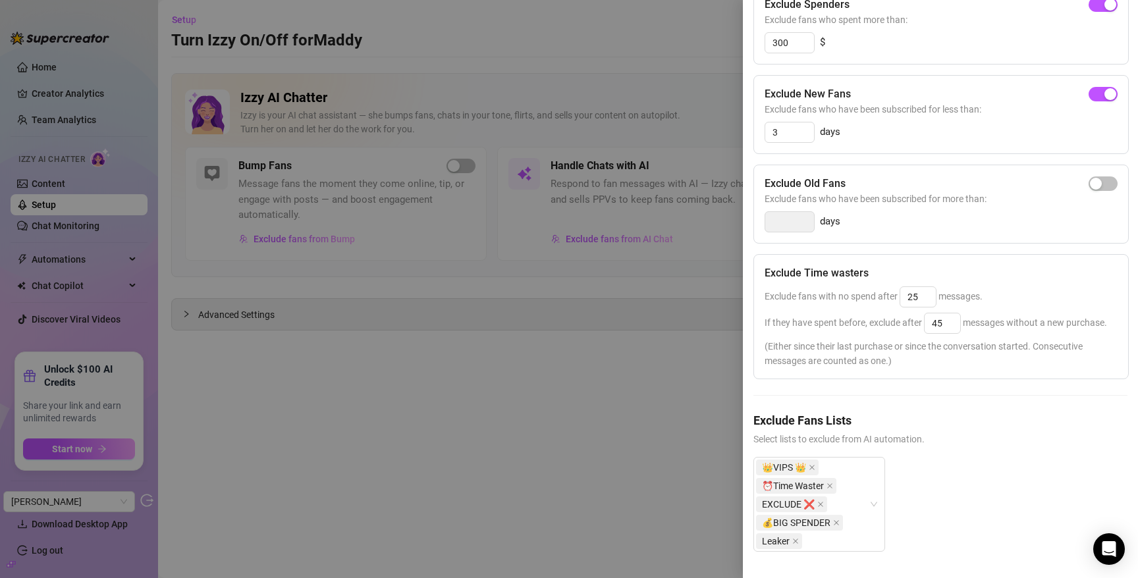
scroll to position [198, 0]
drag, startPoint x: 104, startPoint y: 205, endPoint x: 32, endPoint y: 203, distance: 72.4
click at [85, 196] on div at bounding box center [569, 289] width 1138 height 578
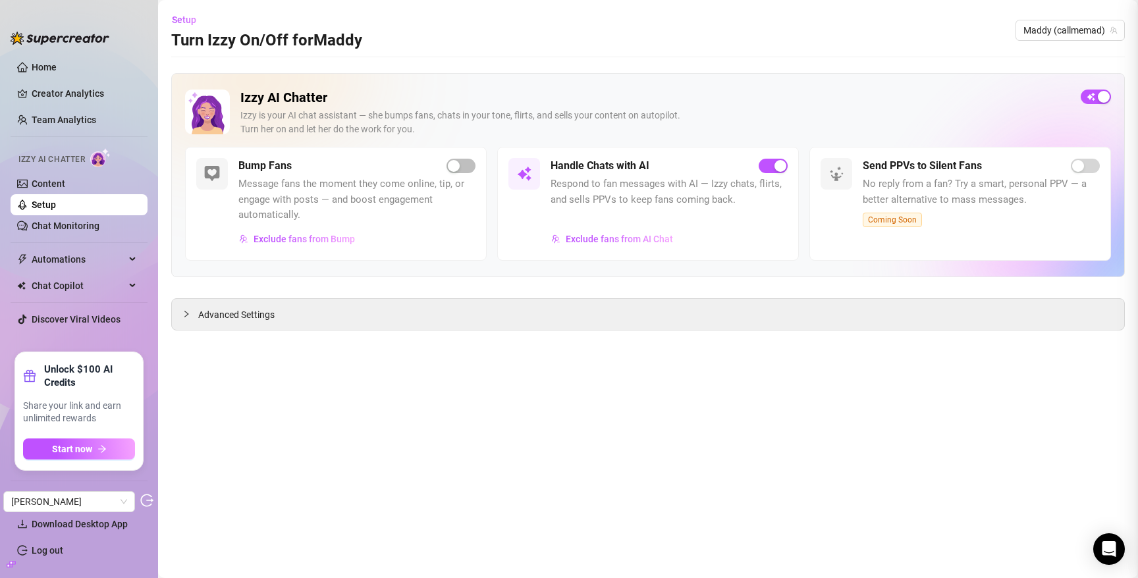
click at [36, 205] on link "Setup" at bounding box center [44, 205] width 24 height 11
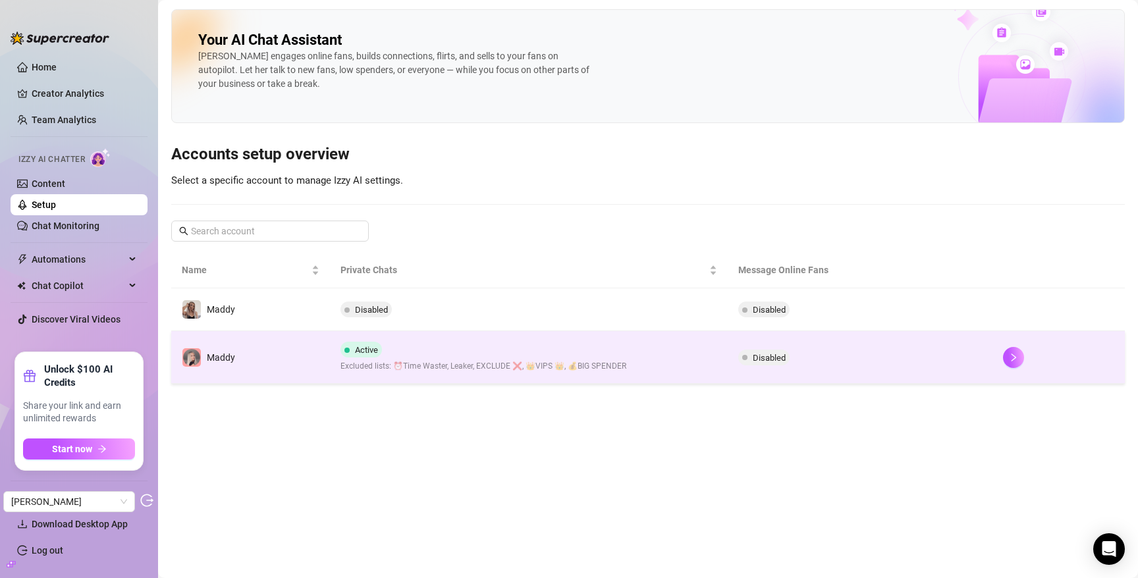
click at [319, 358] on td "Maddy" at bounding box center [250, 357] width 159 height 53
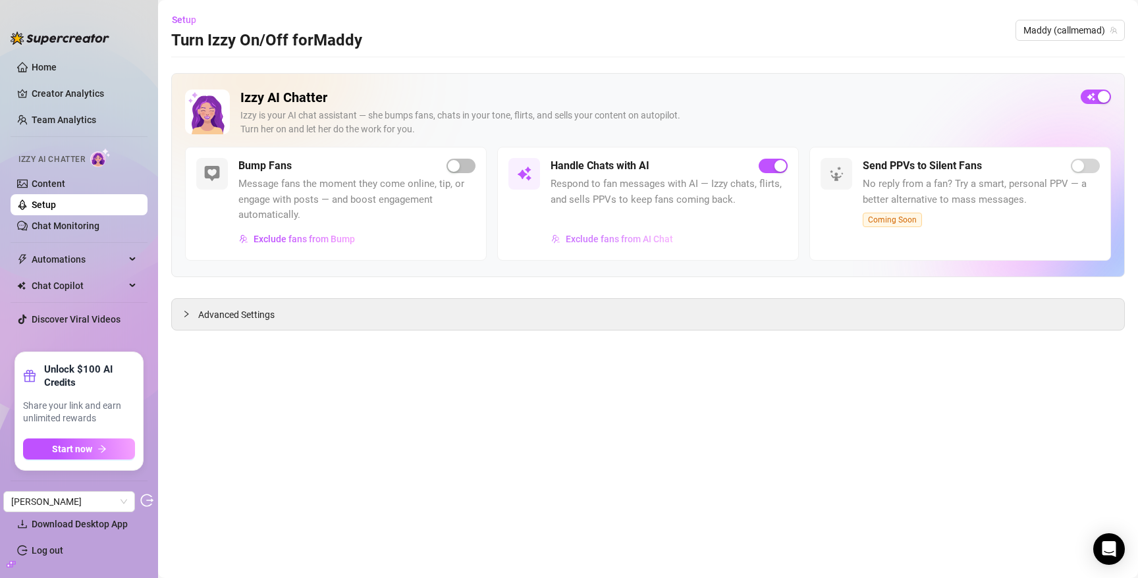
click at [620, 238] on span "Exclude fans from AI Chat" at bounding box center [619, 239] width 107 height 11
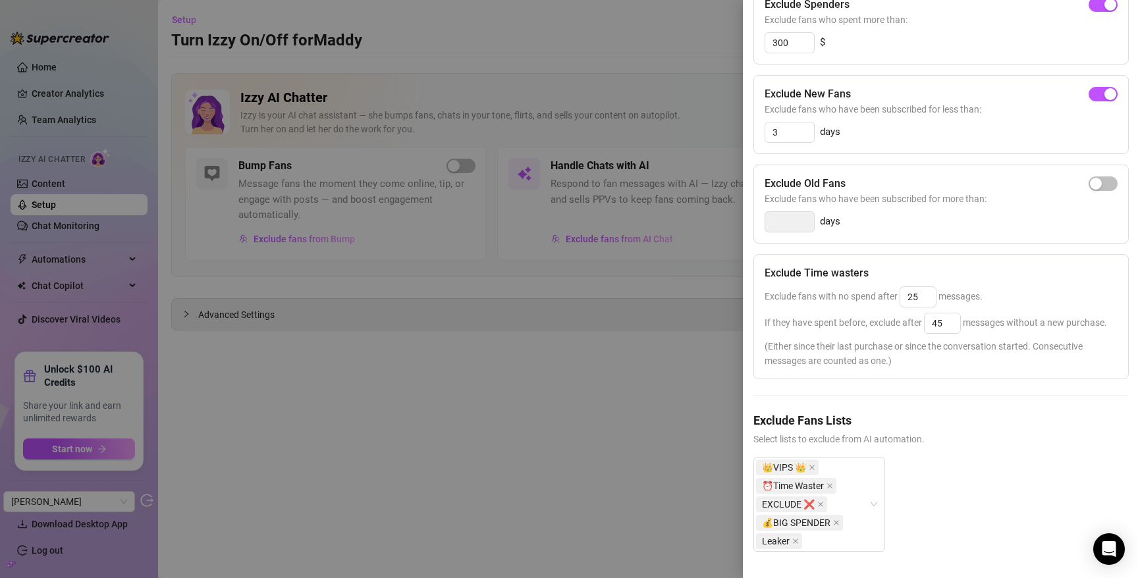
scroll to position [198, 0]
click at [80, 221] on div at bounding box center [569, 289] width 1138 height 578
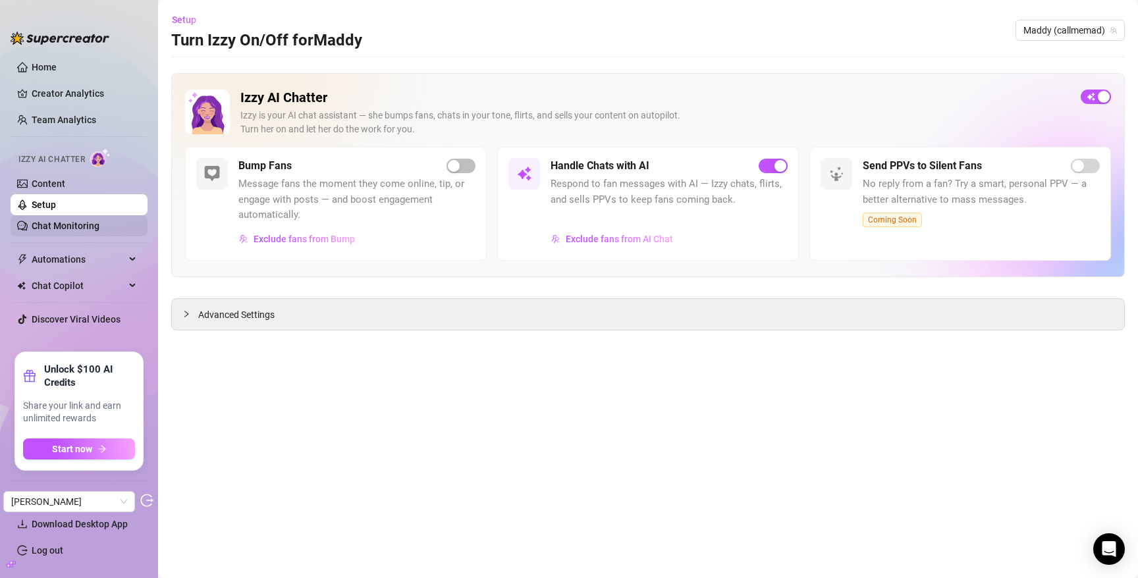
click at [68, 228] on link "Chat Monitoring" at bounding box center [66, 226] width 68 height 11
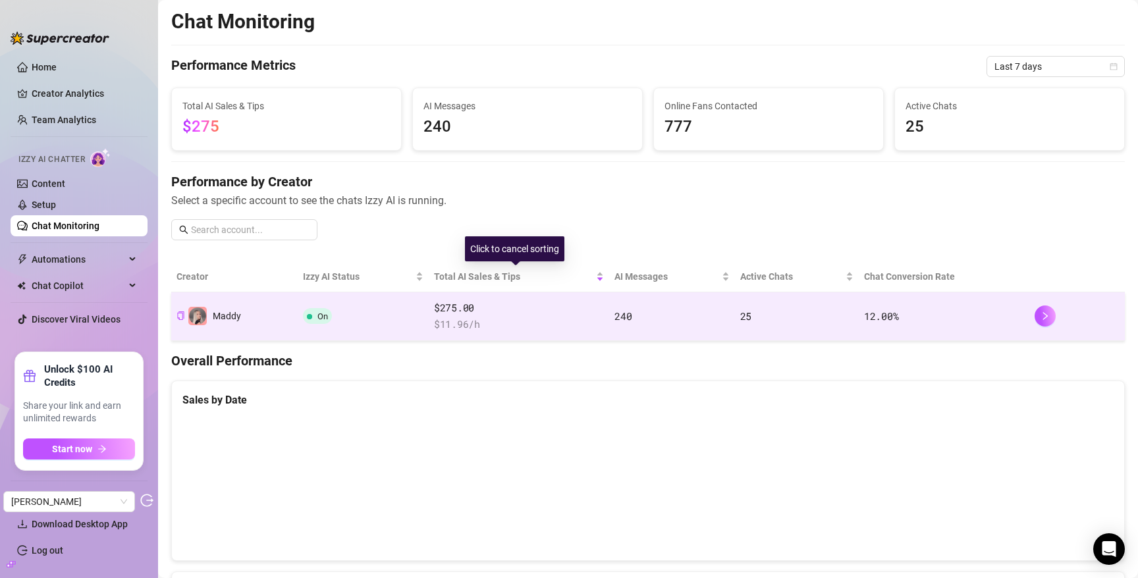
click at [477, 297] on td "$275.00 $ 11.96 /h" at bounding box center [519, 316] width 180 height 49
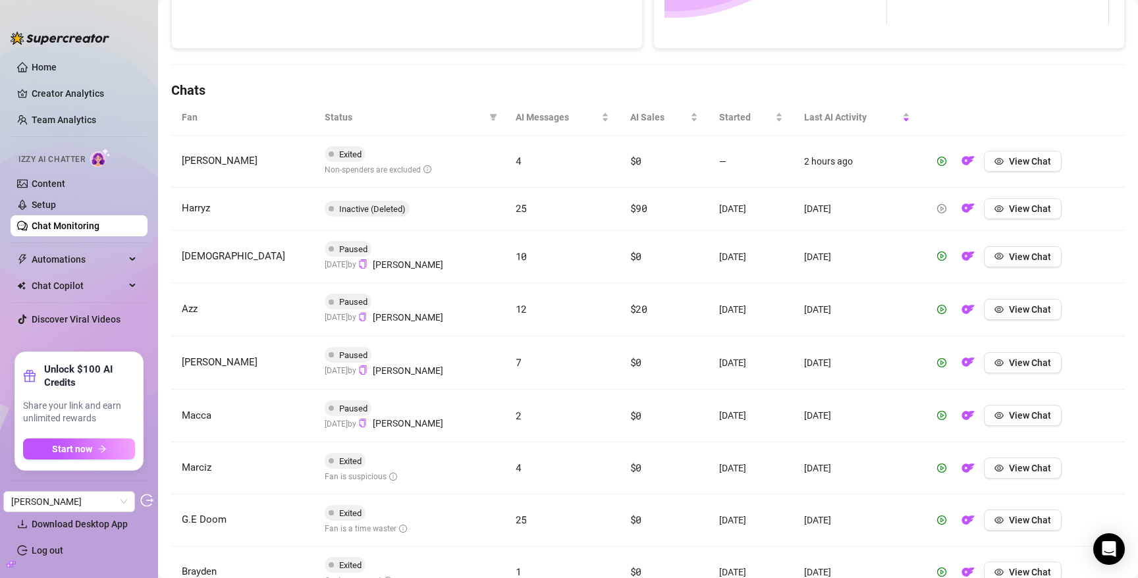
scroll to position [389, 0]
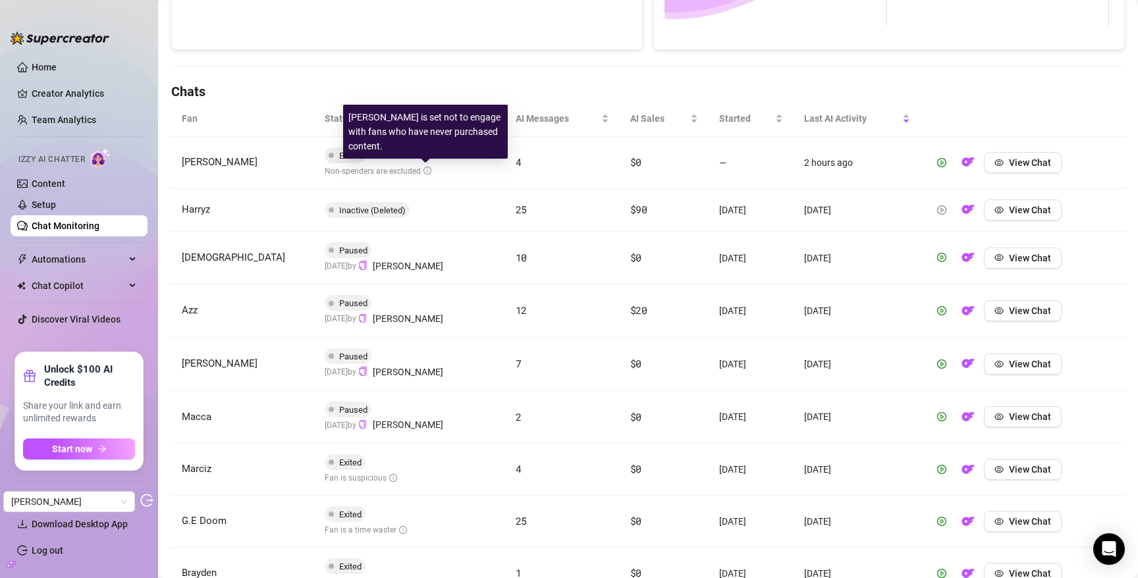
click at [421, 131] on div "Izzy is set not to engage with fans who have never purchased content." at bounding box center [425, 132] width 165 height 54
copy div "Izzy is set not to engage with fans who have never purchased content."
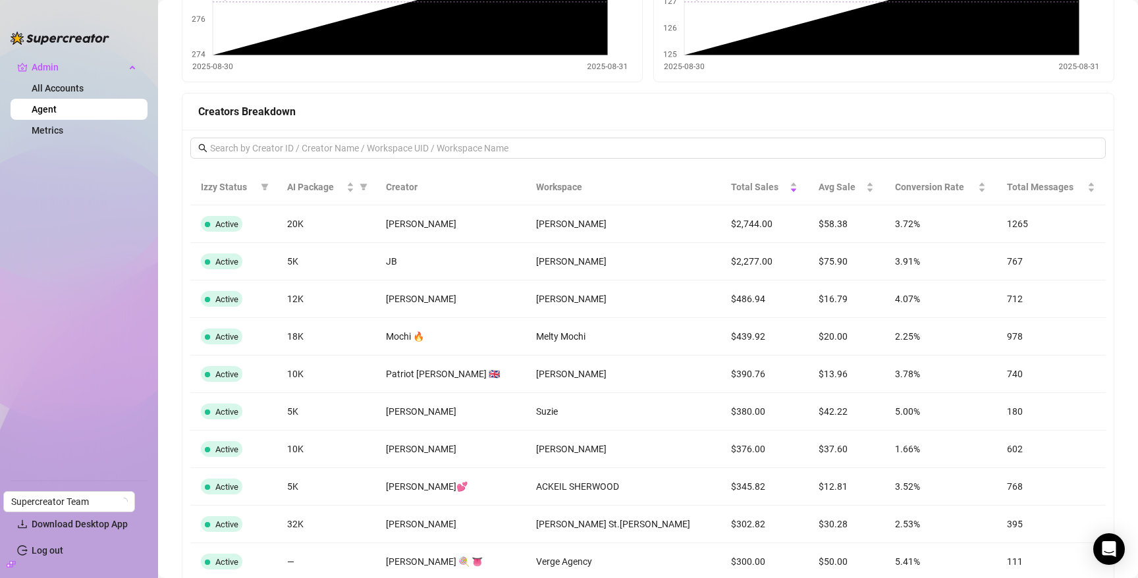
scroll to position [960, 0]
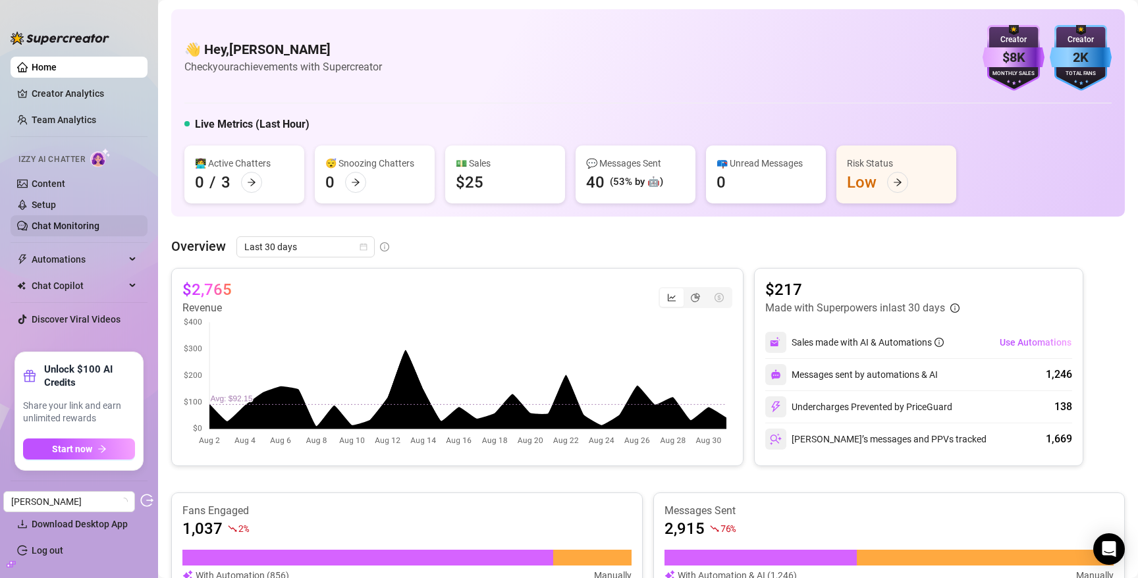
click at [63, 221] on link "Chat Monitoring" at bounding box center [66, 226] width 68 height 11
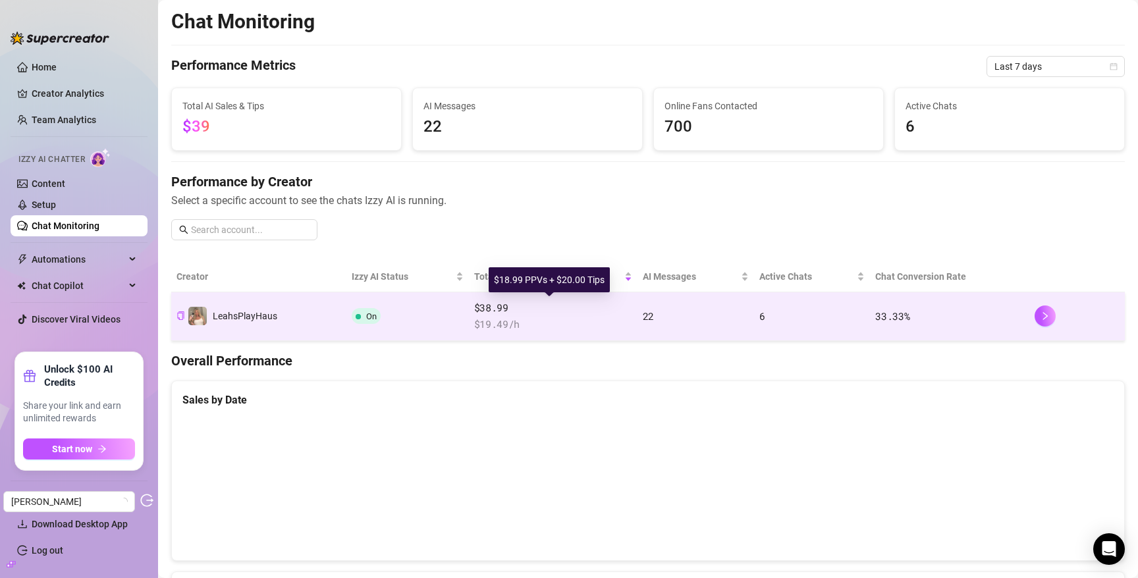
click at [592, 313] on span "$38.99" at bounding box center [553, 308] width 158 height 16
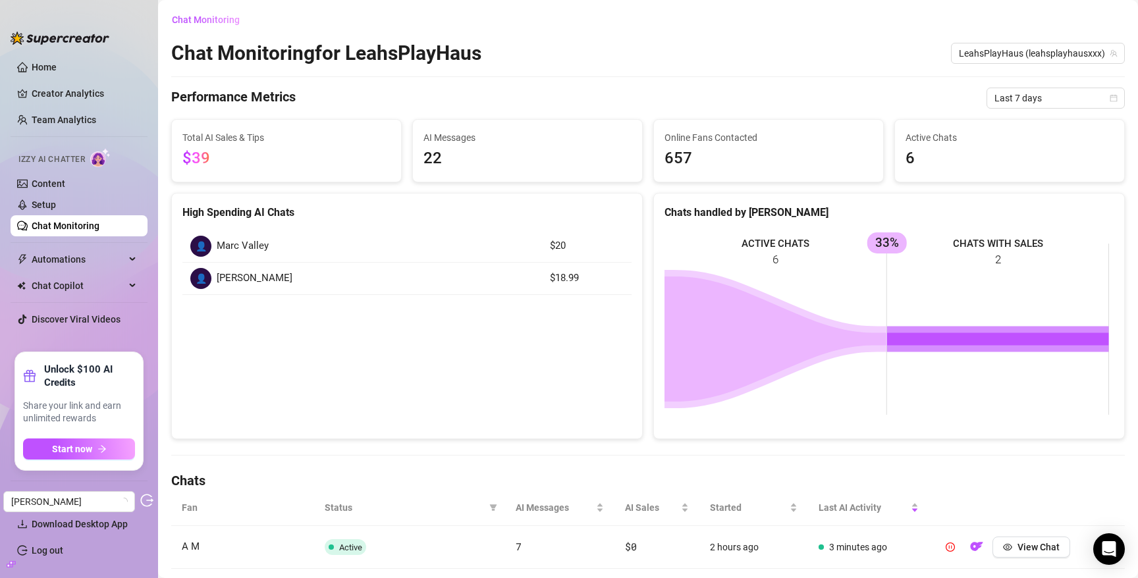
scroll to position [360, 0]
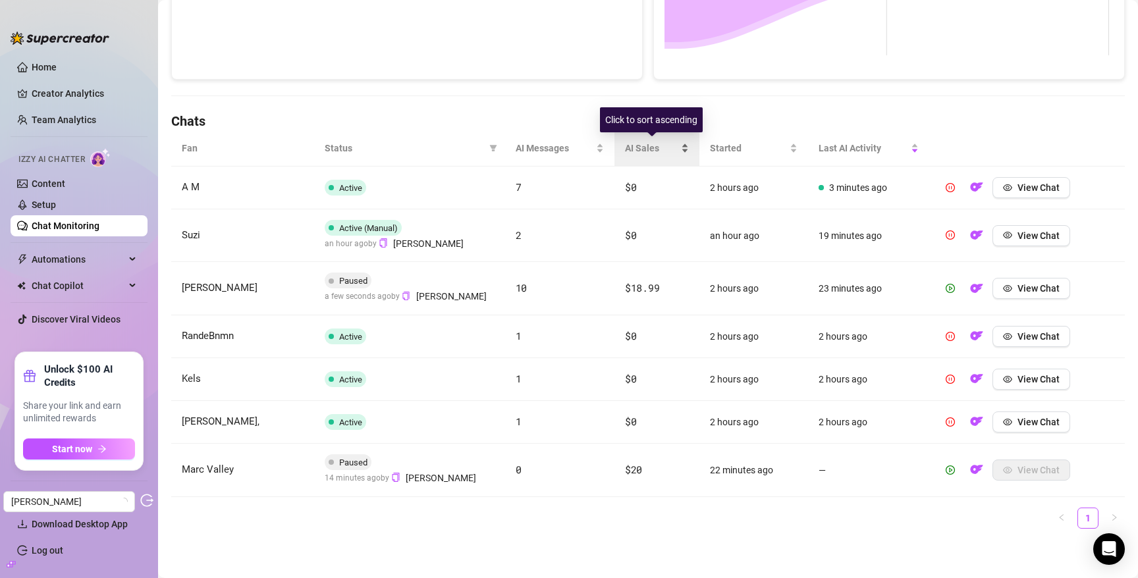
click at [635, 145] on span "AI Sales" at bounding box center [651, 148] width 53 height 14
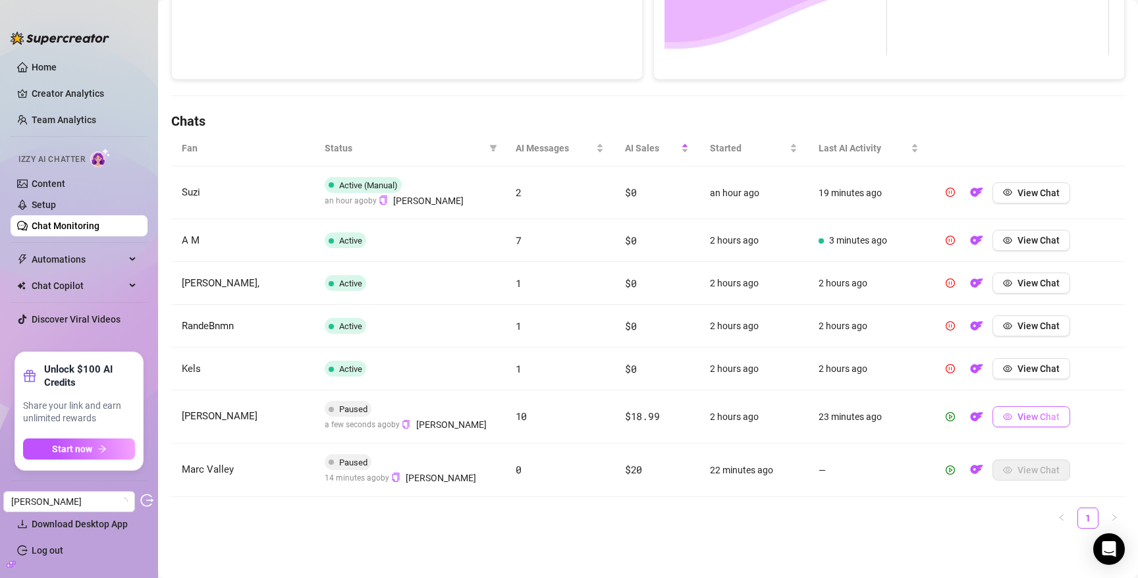
click at [1017, 416] on span "View Chat" at bounding box center [1038, 417] width 42 height 11
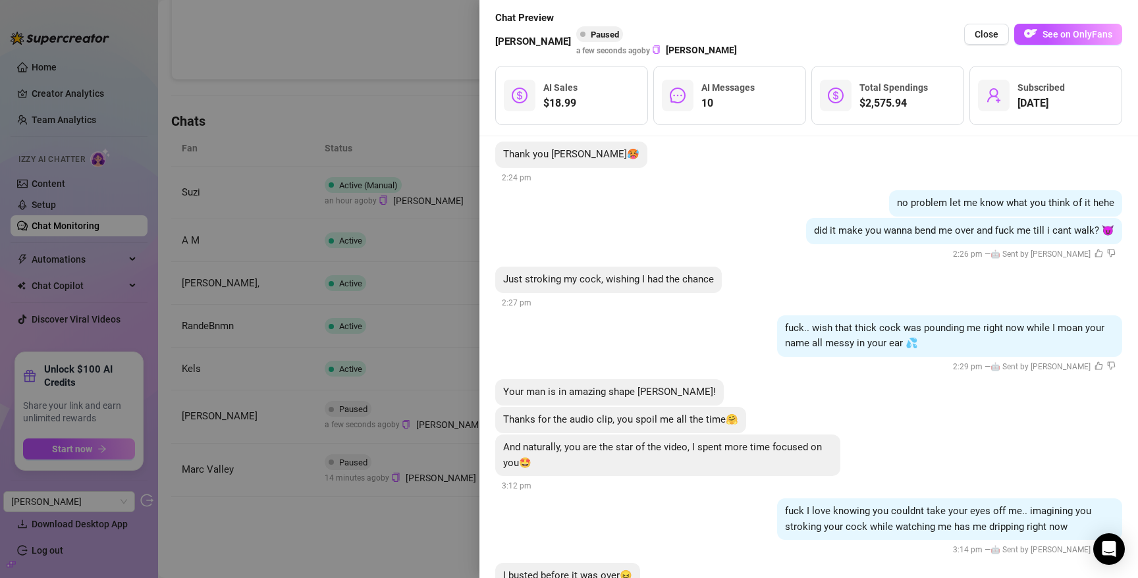
scroll to position [3722, 0]
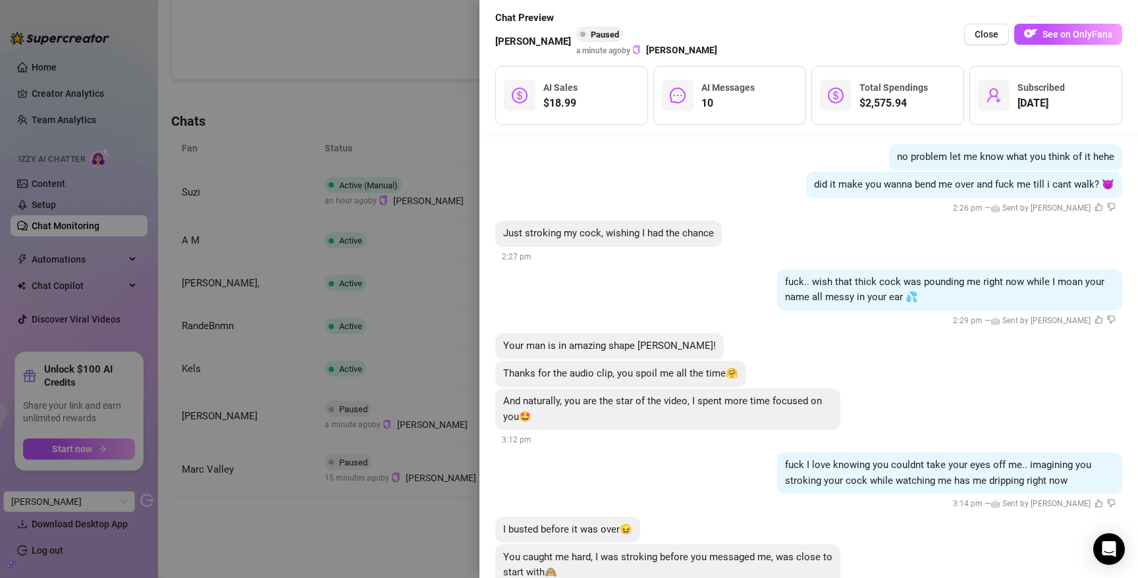
click at [366, 246] on div at bounding box center [569, 289] width 1138 height 578
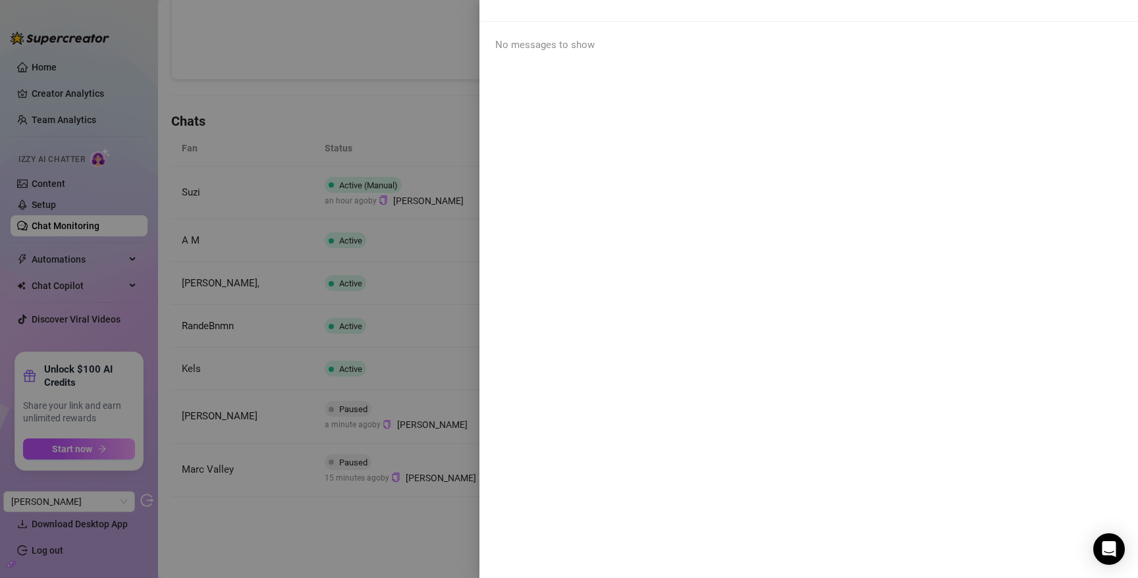
scroll to position [0, 0]
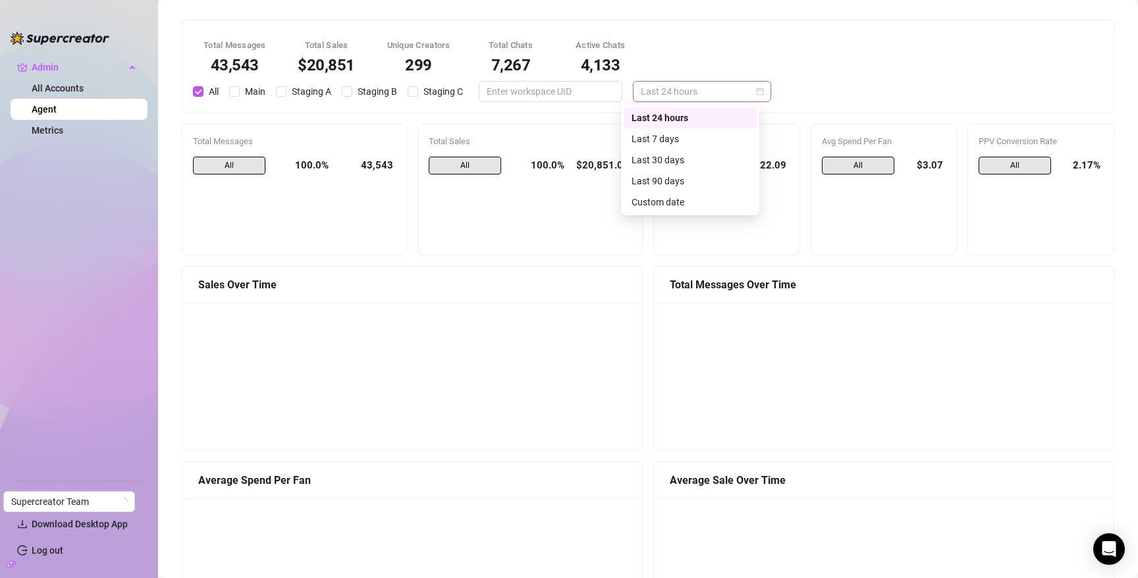
click at [684, 92] on span "Last 24 hours" at bounding box center [702, 92] width 122 height 20
click at [691, 139] on div "Last 7 days" at bounding box center [689, 139] width 117 height 14
